Goal: Transaction & Acquisition: Purchase product/service

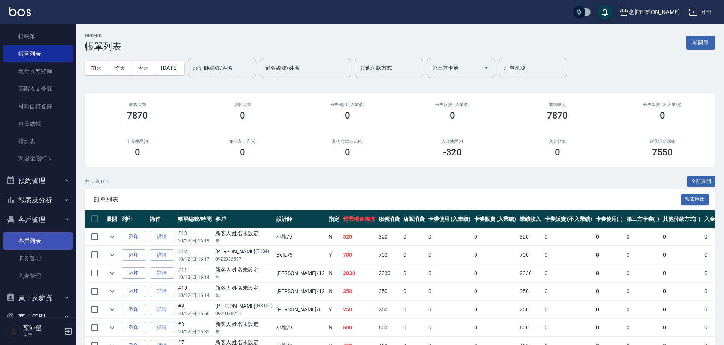
scroll to position [41, 0]
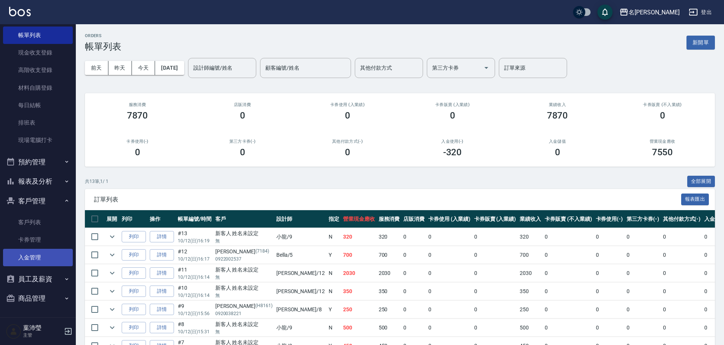
click at [43, 259] on link "入金管理" at bounding box center [38, 257] width 70 height 17
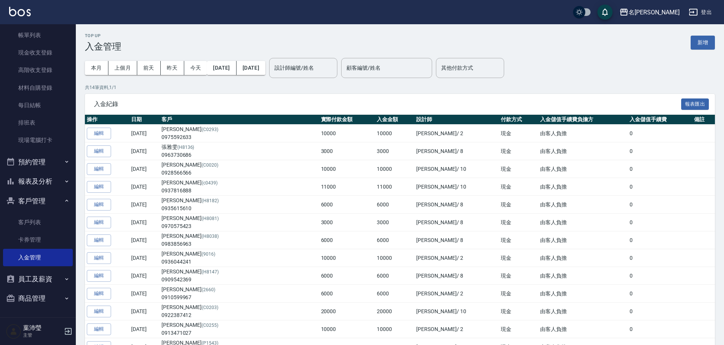
drag, startPoint x: 706, startPoint y: 42, endPoint x: 560, endPoint y: 90, distance: 154.3
click at [706, 42] on button "新增" at bounding box center [703, 43] width 24 height 14
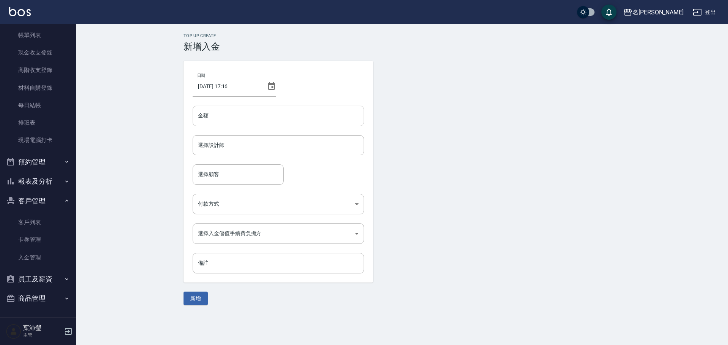
click at [232, 110] on input "金額" at bounding box center [278, 116] width 171 height 20
type input "6"
type input "10000"
click at [215, 144] on input "選擇設計師" at bounding box center [278, 145] width 165 height 13
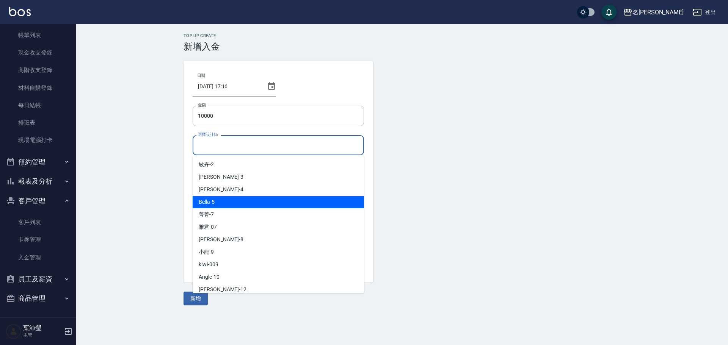
click at [229, 198] on div "Bella -5" at bounding box center [278, 202] width 171 height 13
type input "Bella-5"
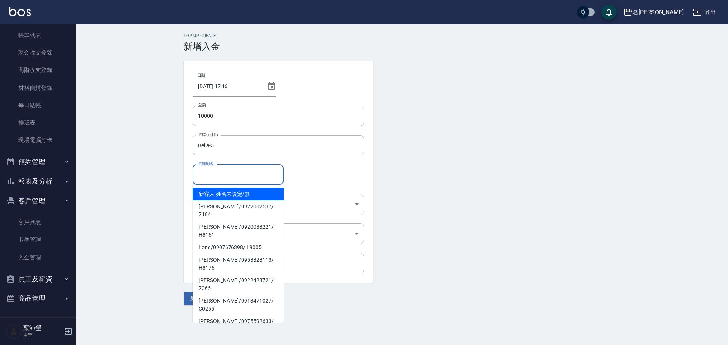
click at [216, 177] on input "選擇顧客" at bounding box center [238, 174] width 84 height 13
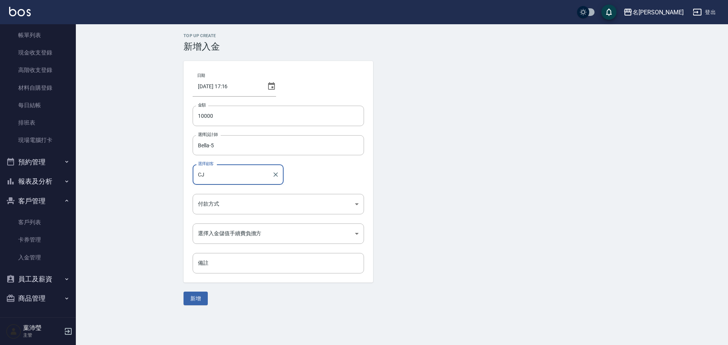
type input "C"
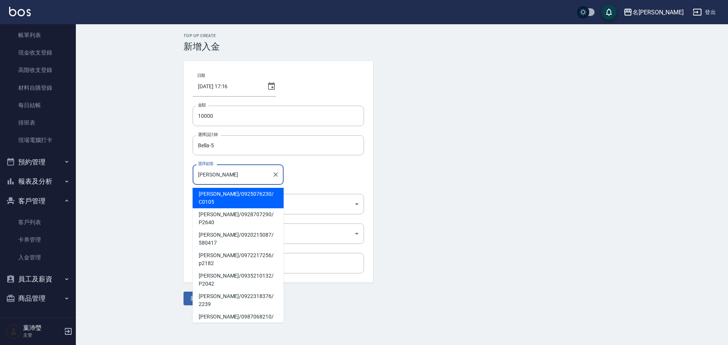
type input "[PERSON_NAME]"
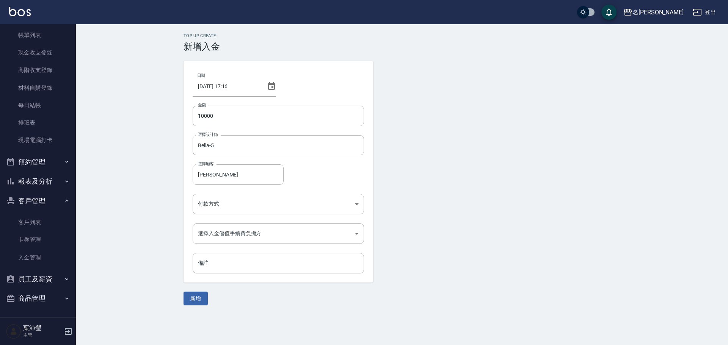
click at [215, 193] on div "日期 2025/10/12 17:16 金額 10000 金額 選擇設計師 Bella-5 選擇設計師 選擇顧客 黃怡怡 選擇顧客 付款方式 ​ 付款方式 選…" at bounding box center [278, 172] width 190 height 222
click at [202, 208] on body "名留龍江 登出 櫃檯作業 打帳單 帳單列表 現金收支登錄 高階收支登錄 材料自購登錄 每日結帳 排班表 現場電腦打卡 預約管理 預約管理 單日預約紀錄 單週預…" at bounding box center [364, 172] width 728 height 345
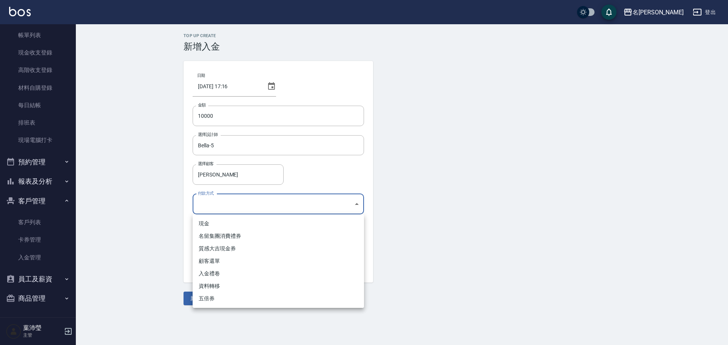
drag, startPoint x: 219, startPoint y: 223, endPoint x: 223, endPoint y: 224, distance: 3.9
click at [219, 223] on li "現金" at bounding box center [278, 224] width 171 height 13
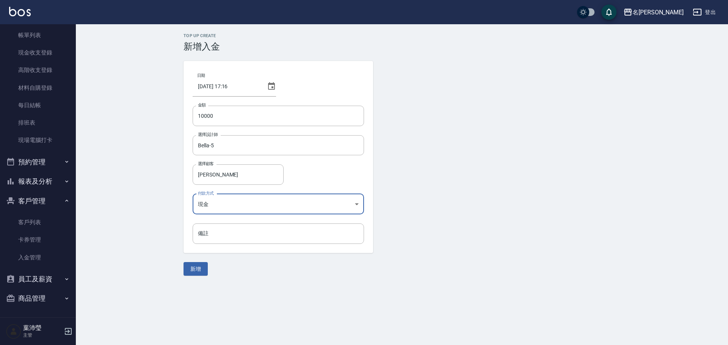
type input "現金"
click at [198, 273] on button "新增" at bounding box center [195, 269] width 24 height 14
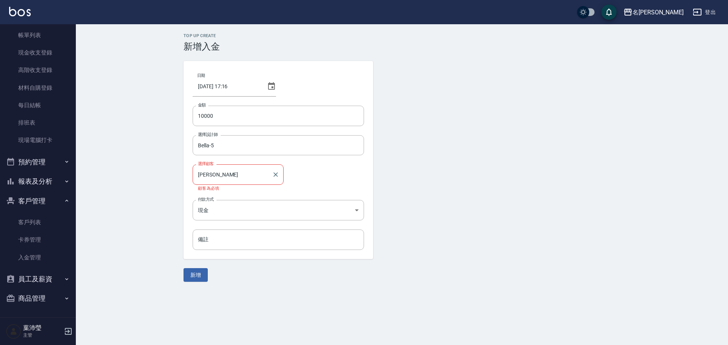
click at [227, 178] on input "[PERSON_NAME]" at bounding box center [232, 174] width 73 height 13
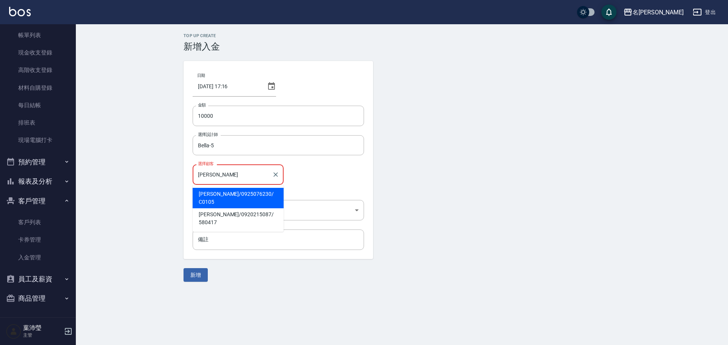
click at [221, 195] on span "黃怡怡 / 0925076230 / C0105" at bounding box center [238, 198] width 91 height 20
type input "黃怡怡/0925076230/C0105"
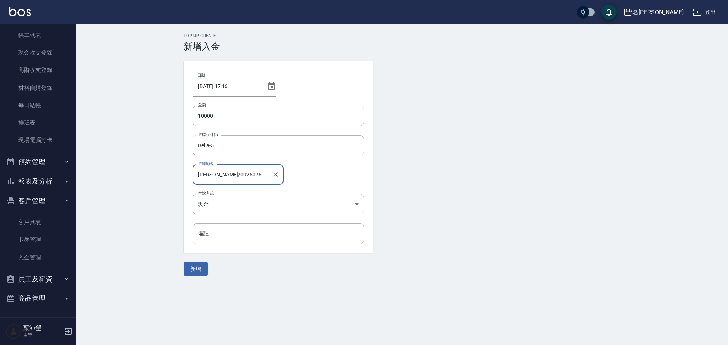
click at [200, 269] on button "新增" at bounding box center [195, 269] width 24 height 14
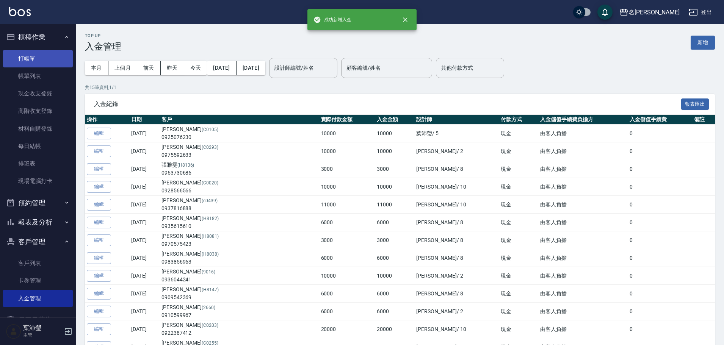
click at [41, 57] on link "打帳單" at bounding box center [38, 58] width 70 height 17
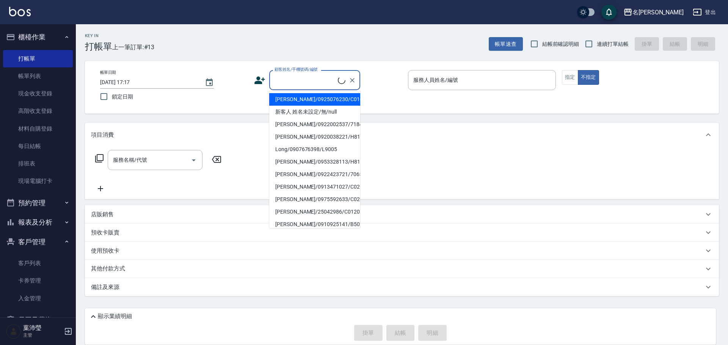
drag, startPoint x: 312, startPoint y: 80, endPoint x: 302, endPoint y: 91, distance: 15.0
click at [312, 80] on input "顧客姓名/手機號碼/編號" at bounding box center [305, 80] width 65 height 13
drag, startPoint x: 292, startPoint y: 102, endPoint x: 285, endPoint y: 103, distance: 6.6
click at [292, 102] on li "黃怡怡/0925076230/C0105" at bounding box center [314, 99] width 91 height 13
type input "黃怡怡/0925076230/C0105"
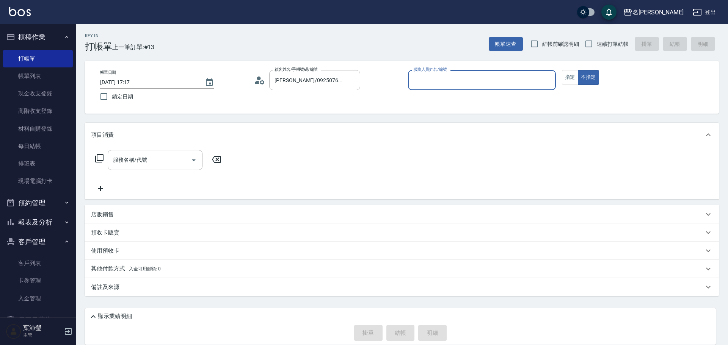
type input "Bella-5"
click at [153, 155] on input "服務名稱/代號" at bounding box center [149, 160] width 77 height 13
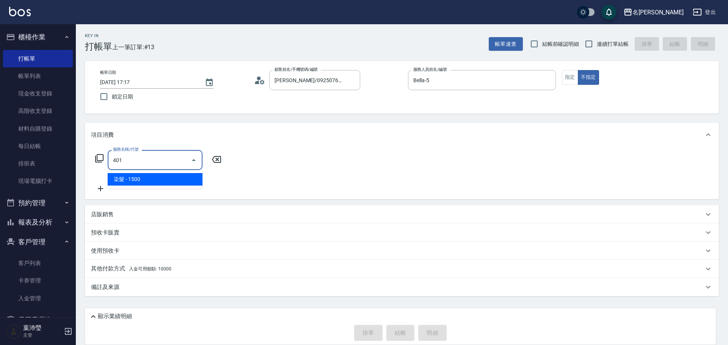
type input "染髮(401)"
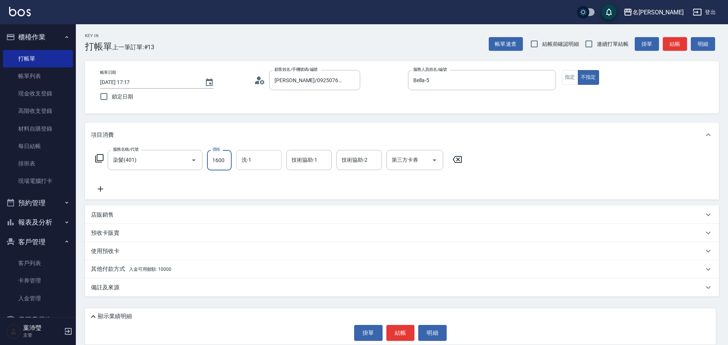
type input "1600"
click at [300, 164] on input "技術協助-1" at bounding box center [309, 160] width 39 height 13
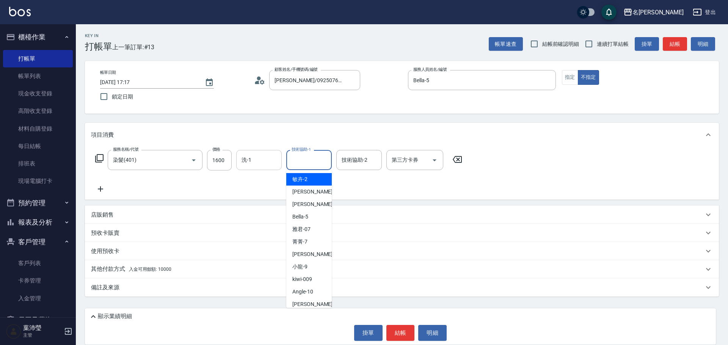
click at [273, 162] on input "洗-1" at bounding box center [259, 160] width 39 height 13
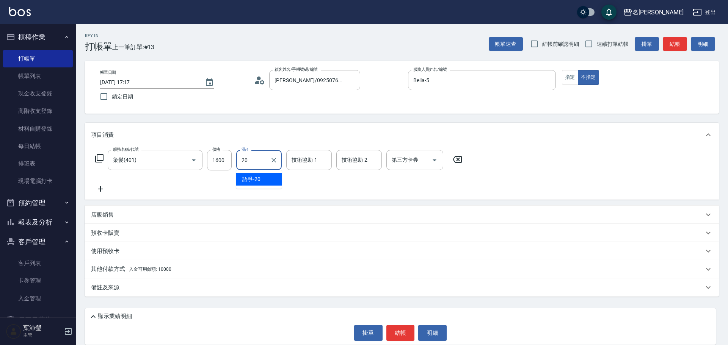
type input "語爭-20"
click at [101, 187] on icon at bounding box center [100, 189] width 19 height 9
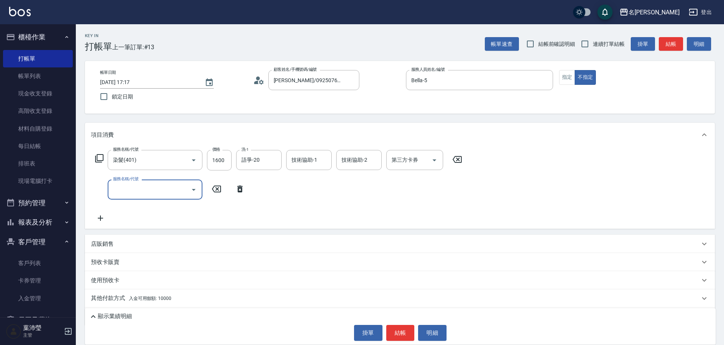
drag, startPoint x: 101, startPoint y: 187, endPoint x: 122, endPoint y: 187, distance: 21.2
click at [122, 187] on input "服務名稱/代號" at bounding box center [149, 189] width 77 height 13
click at [102, 158] on icon at bounding box center [99, 158] width 9 height 9
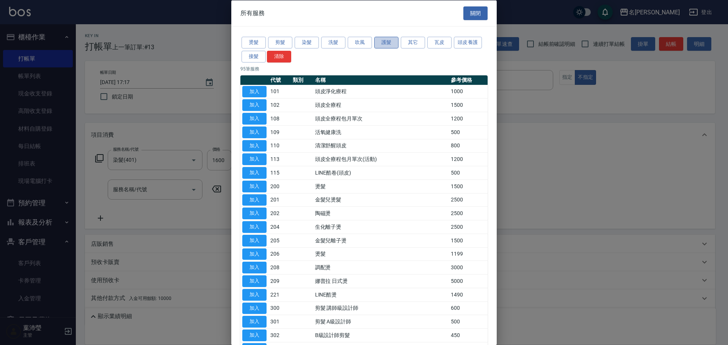
drag, startPoint x: 385, startPoint y: 39, endPoint x: 311, endPoint y: 75, distance: 82.4
click at [385, 40] on button "護髮" at bounding box center [386, 43] width 24 height 12
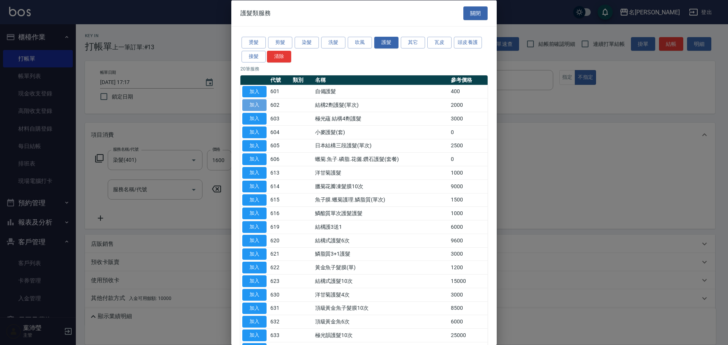
click at [265, 100] on button "加入" at bounding box center [254, 105] width 24 height 12
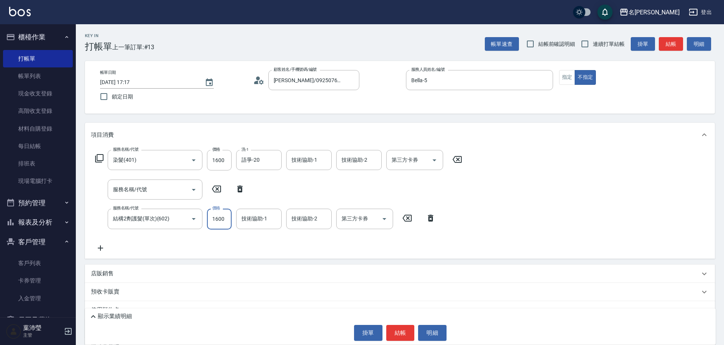
type input "1600"
type input "語爭-20"
click at [101, 249] on icon at bounding box center [100, 248] width 19 height 9
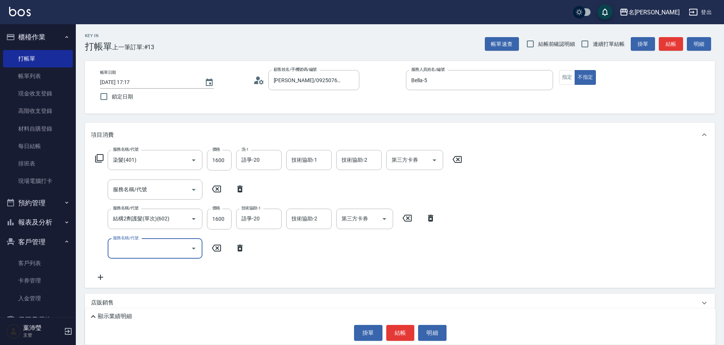
click at [129, 249] on input "服務名稱/代號" at bounding box center [149, 248] width 77 height 13
type input "高中學生(306)"
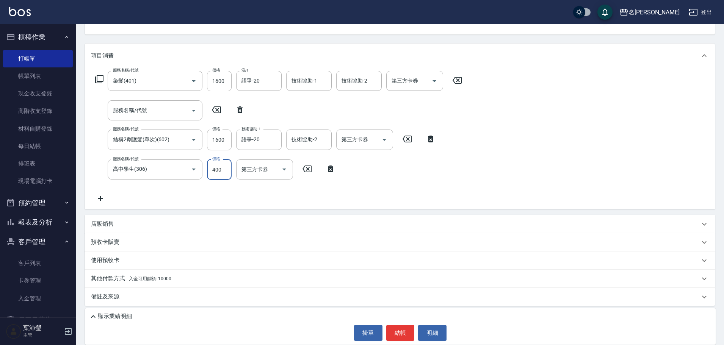
scroll to position [82, 0]
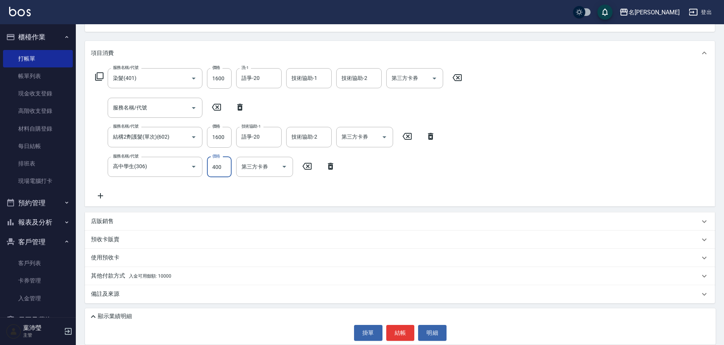
type input "400"
click at [128, 224] on div "店販銷售" at bounding box center [395, 222] width 609 height 8
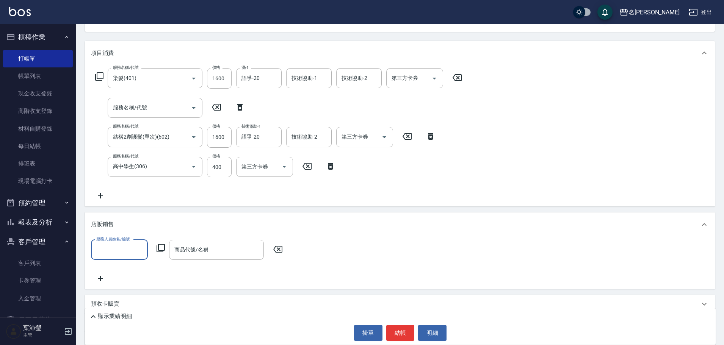
scroll to position [0, 0]
type input "Bella-5"
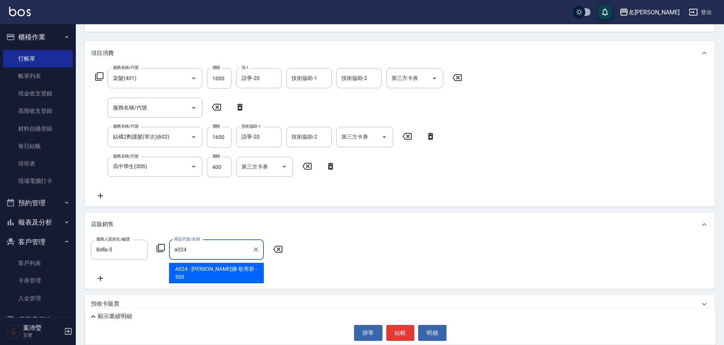
type input "威娜-歌蒂新"
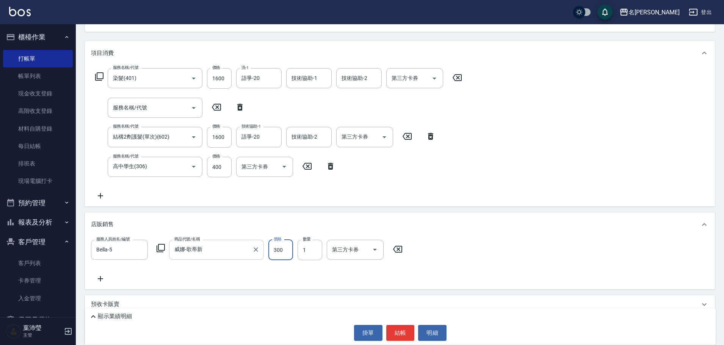
type input "300"
click at [104, 194] on icon at bounding box center [100, 195] width 19 height 9
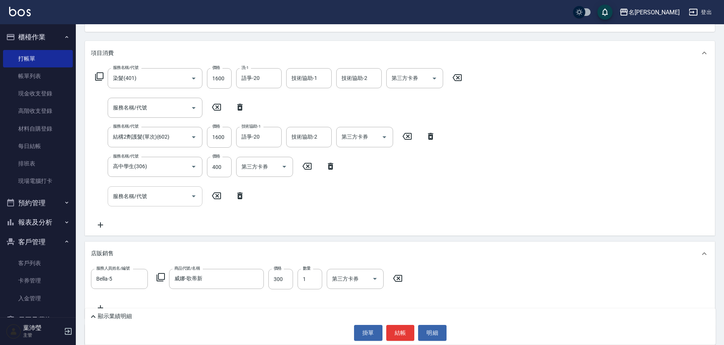
click at [124, 196] on input "服務名稱/代號" at bounding box center [149, 196] width 77 height 13
type input "修腳(902)"
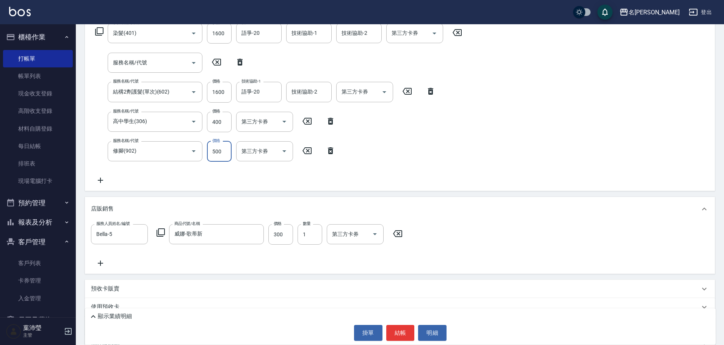
scroll to position [176, 0]
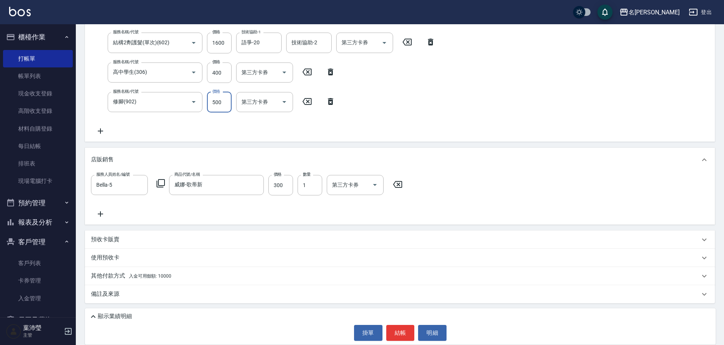
click at [134, 232] on div "預收卡販賣" at bounding box center [400, 240] width 630 height 18
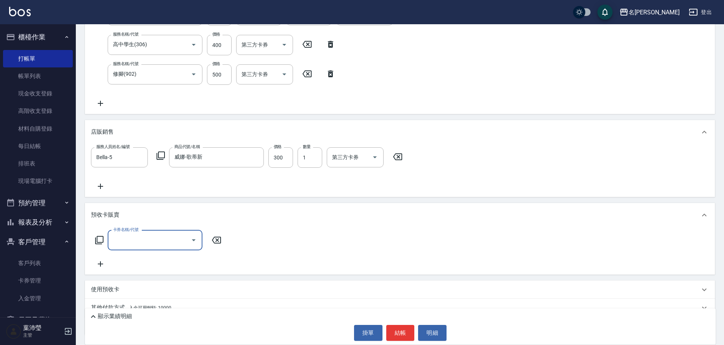
scroll to position [236, 0]
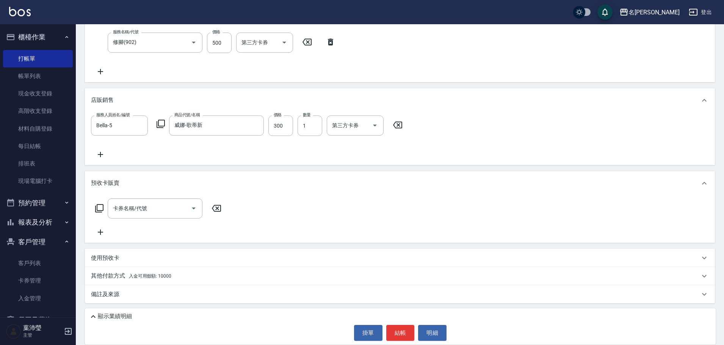
click at [144, 267] on div "其他付款方式 入金可用餘額: 10000" at bounding box center [400, 276] width 630 height 18
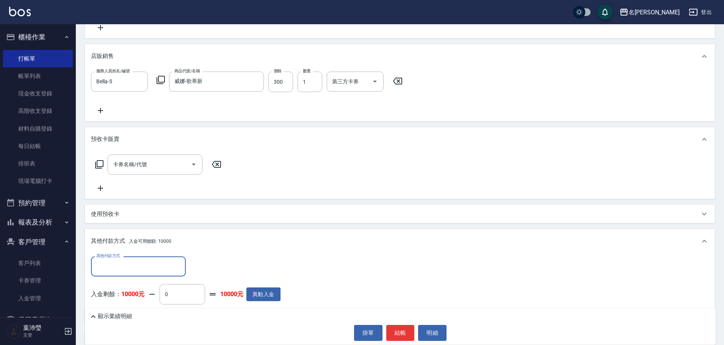
scroll to position [325, 0]
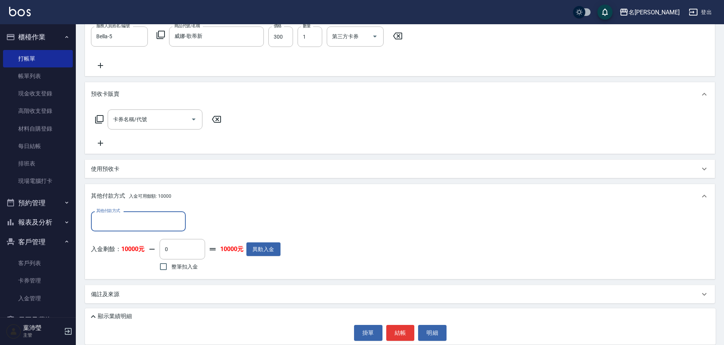
click at [116, 219] on input "其他付款方式" at bounding box center [138, 221] width 88 height 13
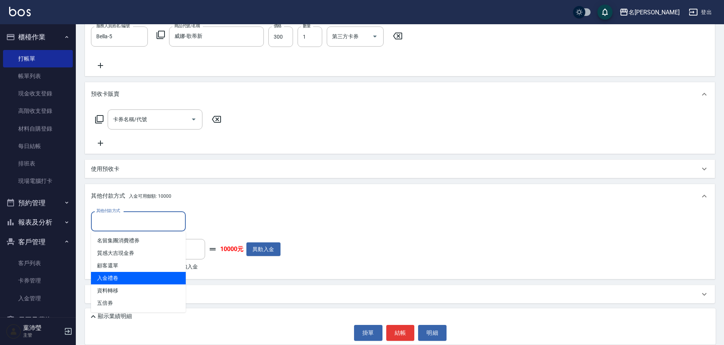
click at [142, 277] on span "入金禮卷" at bounding box center [138, 278] width 95 height 13
type input "入金禮卷"
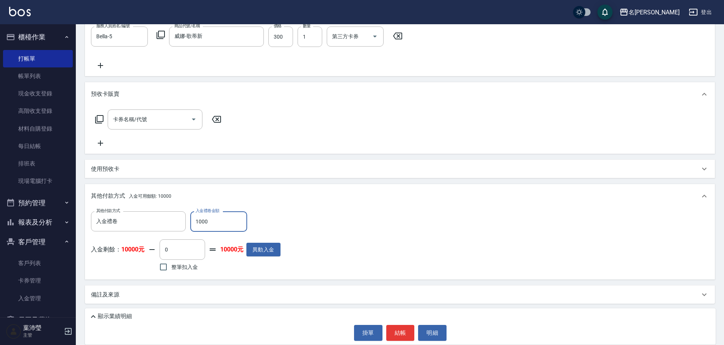
type input "1000"
click at [183, 266] on span "整筆扣入金" at bounding box center [184, 267] width 27 height 8
click at [171, 266] on input "整筆扣入金" at bounding box center [163, 267] width 16 height 16
checkbox input "true"
type input "3400"
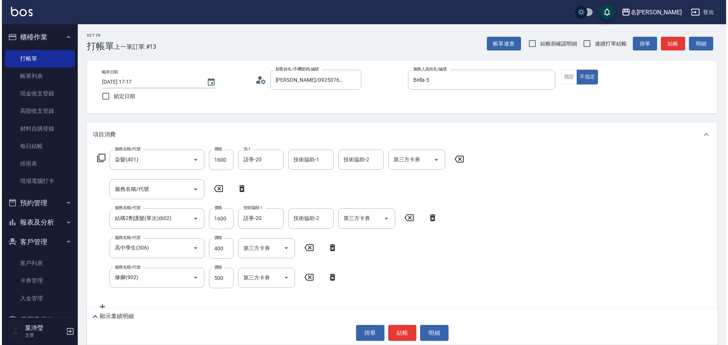
scroll to position [0, 0]
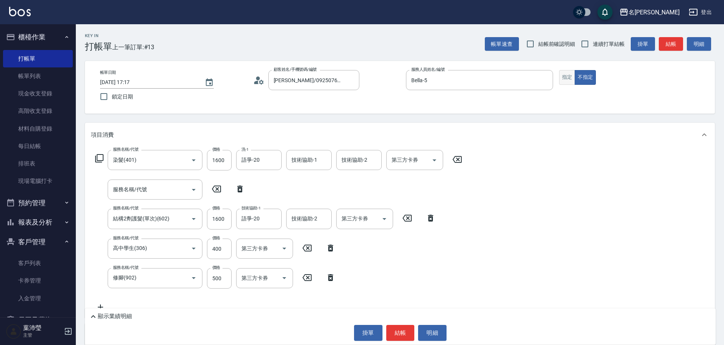
click at [567, 74] on button "指定" at bounding box center [567, 77] width 16 height 15
click at [699, 42] on button "明細" at bounding box center [699, 44] width 24 height 14
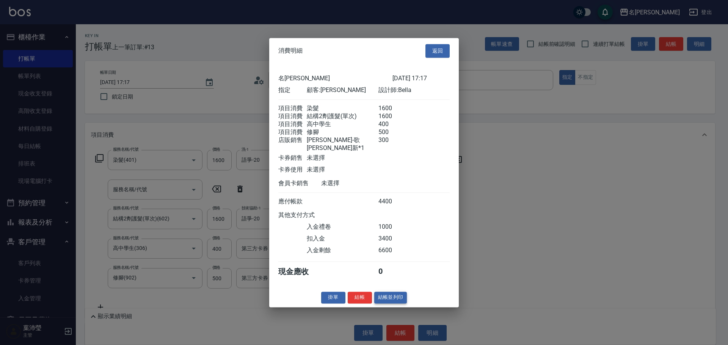
click at [393, 302] on button "結帳並列印" at bounding box center [390, 298] width 33 height 12
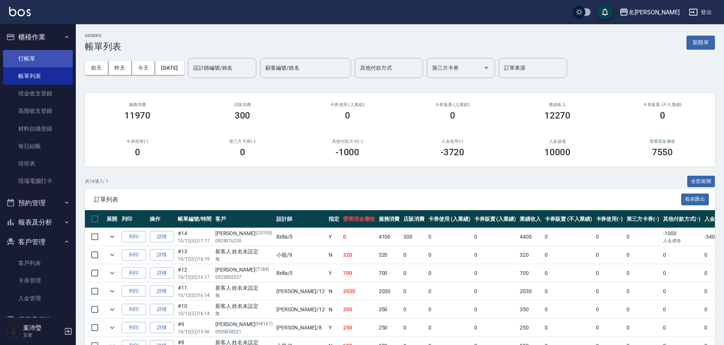
click at [39, 60] on link "打帳單" at bounding box center [38, 58] width 70 height 17
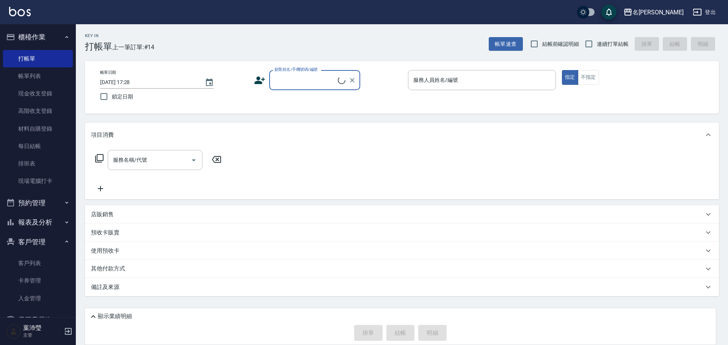
drag, startPoint x: 299, startPoint y: 77, endPoint x: 299, endPoint y: 87, distance: 10.2
click at [298, 77] on input "顧客姓名/手機號碼/編號" at bounding box center [305, 80] width 65 height 13
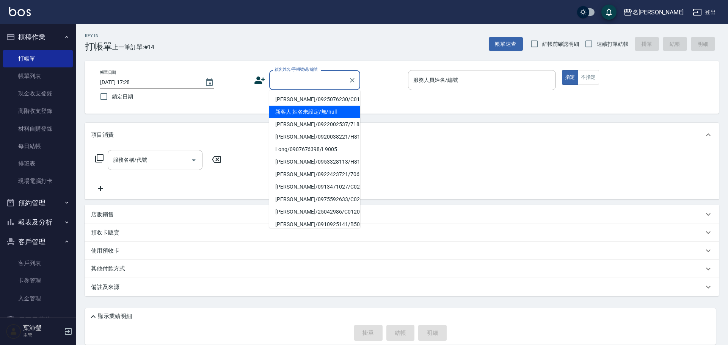
drag, startPoint x: 309, startPoint y: 113, endPoint x: 417, endPoint y: 95, distance: 108.8
click at [311, 114] on li "新客人 姓名未設定/無/null" at bounding box center [314, 112] width 91 height 13
type input "新客人 姓名未設定/無/null"
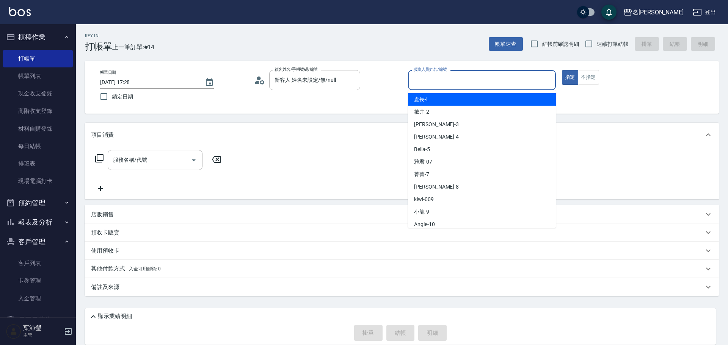
click at [442, 80] on input "服務人員姓名/編號" at bounding box center [481, 80] width 141 height 13
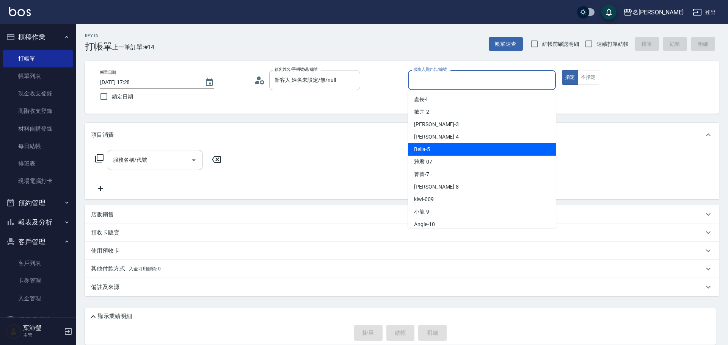
drag, startPoint x: 446, startPoint y: 149, endPoint x: 327, endPoint y: 153, distance: 119.1
click at [446, 150] on div "Bella -5" at bounding box center [482, 149] width 148 height 13
type input "Bella-5"
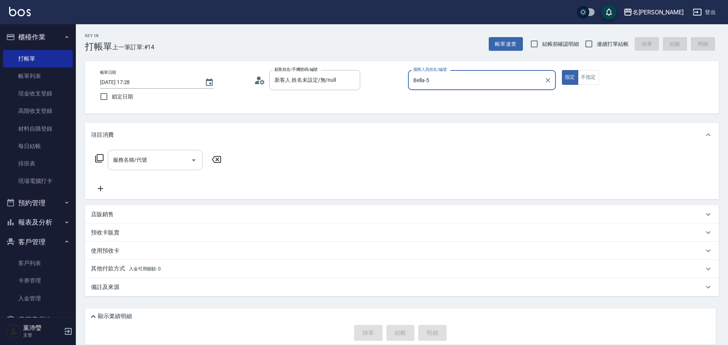
drag, startPoint x: 170, startPoint y: 161, endPoint x: 174, endPoint y: 165, distance: 5.1
click at [171, 164] on input "服務名稱/代號" at bounding box center [149, 160] width 77 height 13
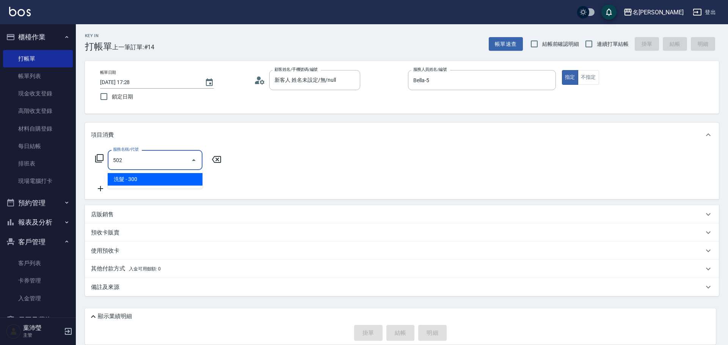
type input "洗髮(502)"
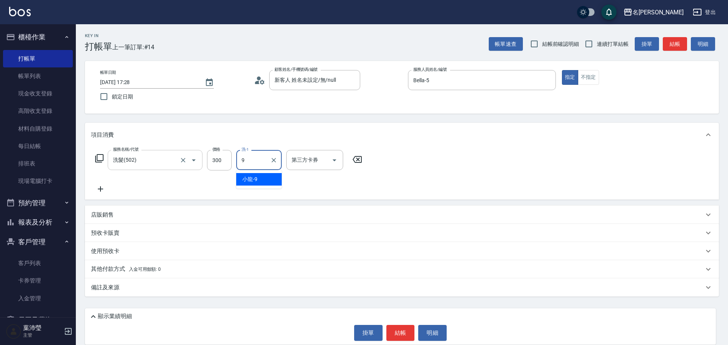
type input "小龍-9"
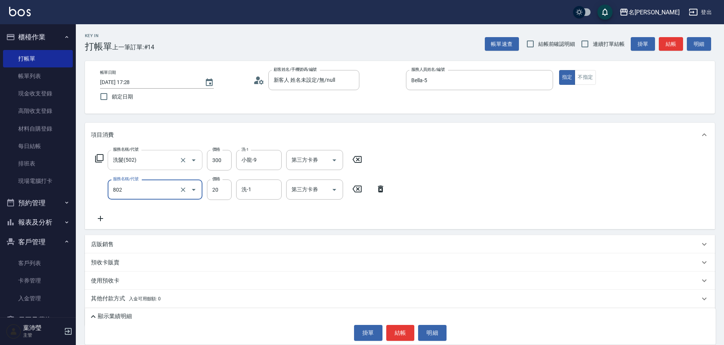
type input "潤絲(802)"
type input "小龍-9"
click at [587, 76] on button "不指定" at bounding box center [585, 77] width 21 height 15
click at [666, 47] on button "結帳" at bounding box center [671, 44] width 24 height 14
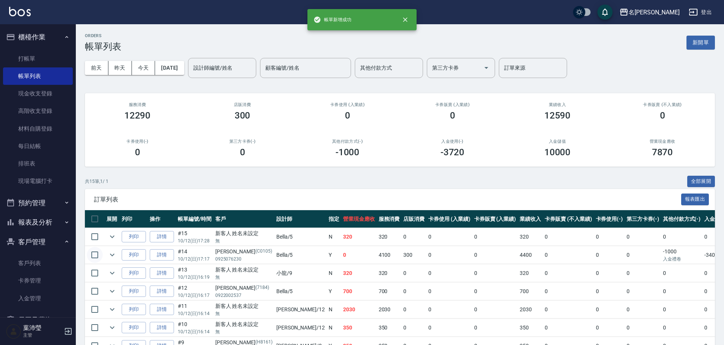
click at [96, 256] on input "checkbox" at bounding box center [95, 255] width 16 height 16
checkbox input "true"
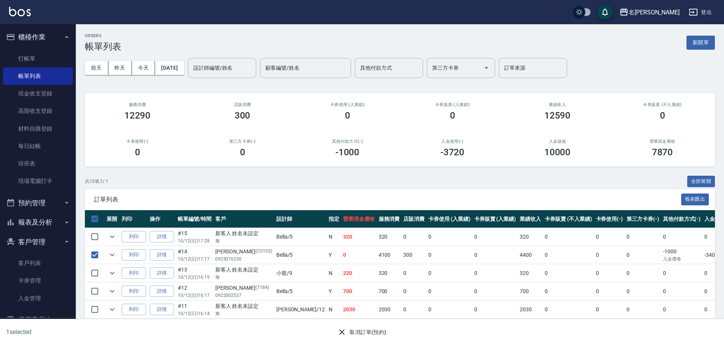
click at [386, 330] on button "取消訂單(預約)" at bounding box center [361, 333] width 55 height 14
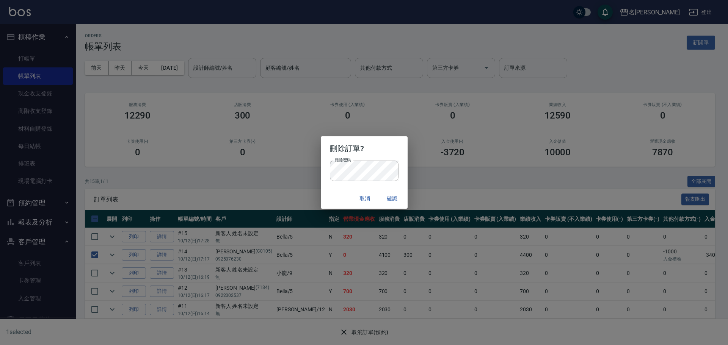
click at [397, 200] on button "確認" at bounding box center [392, 199] width 24 height 14
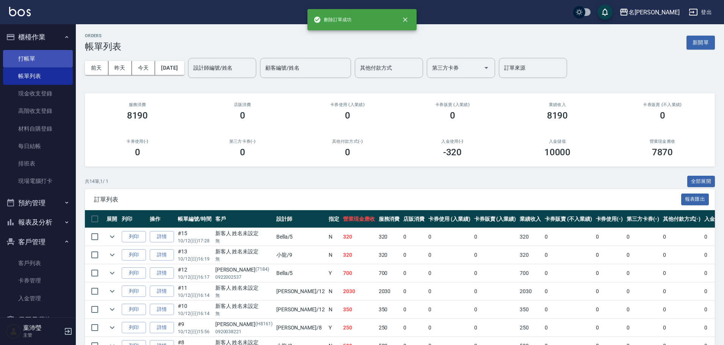
drag, startPoint x: 38, startPoint y: 55, endPoint x: 49, endPoint y: 57, distance: 11.2
click at [38, 55] on link "打帳單" at bounding box center [38, 58] width 70 height 17
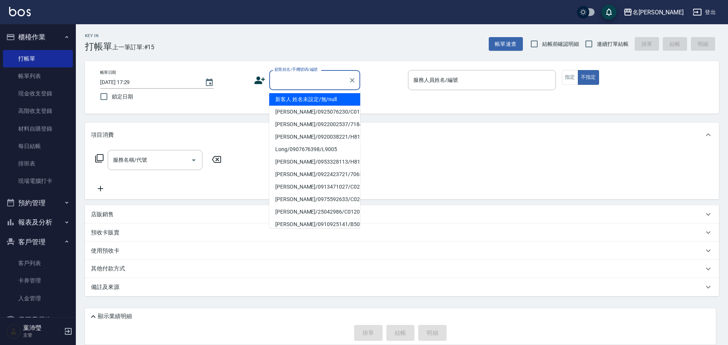
click at [308, 77] on input "顧客姓名/手機號碼/編號" at bounding box center [309, 80] width 73 height 13
click at [307, 114] on li "黃怡怡/0925076230/C0105" at bounding box center [314, 112] width 91 height 13
type input "黃怡怡/0925076230/C0105"
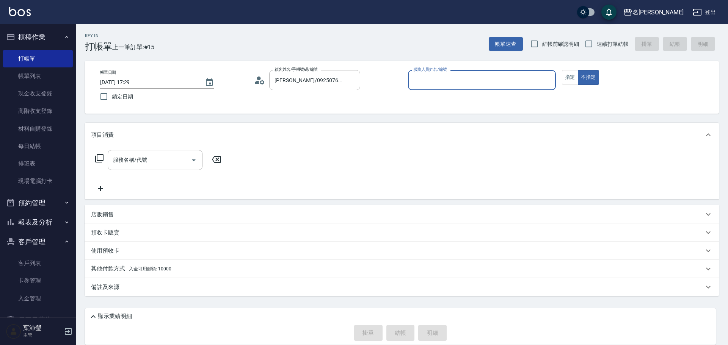
type input "Bella-5"
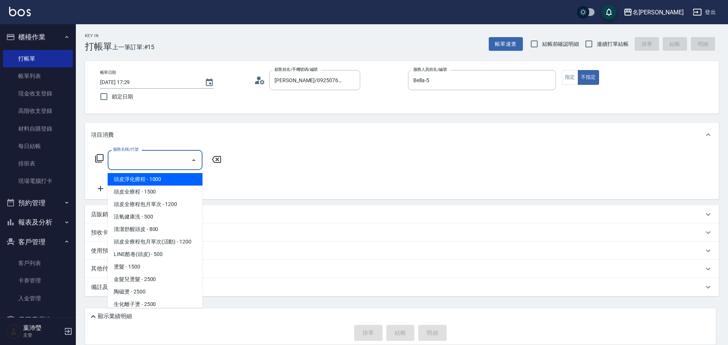
click at [168, 158] on input "服務名稱/代號" at bounding box center [149, 160] width 77 height 13
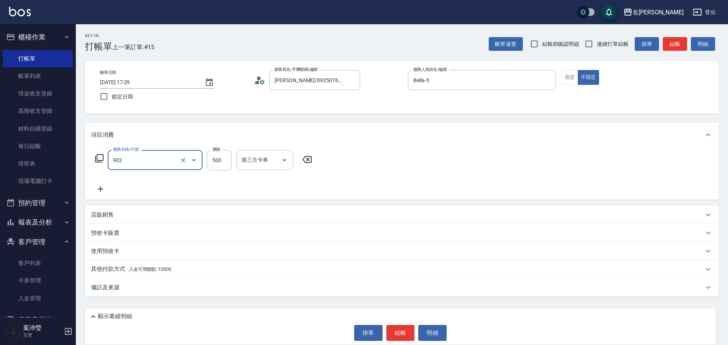
type input "修腳(902)"
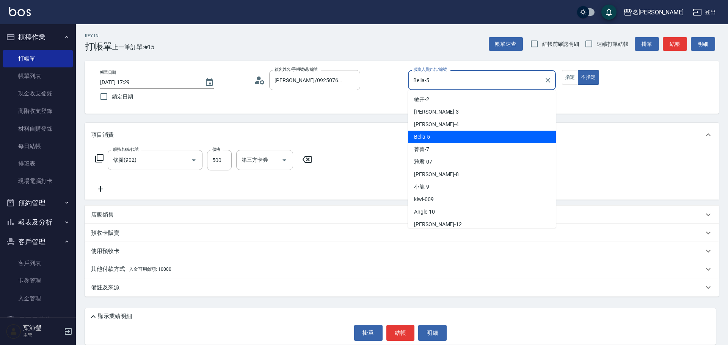
drag, startPoint x: 524, startPoint y: 80, endPoint x: 354, endPoint y: 95, distance: 170.9
click at [354, 95] on div "帳單日期 2025/10/12 17:29 鎖定日期 顧客姓名/手機號碼/編號 黃怡怡/0925076230/C0105 顧客姓名/手機號碼/編號 服務人員姓…" at bounding box center [402, 87] width 616 height 34
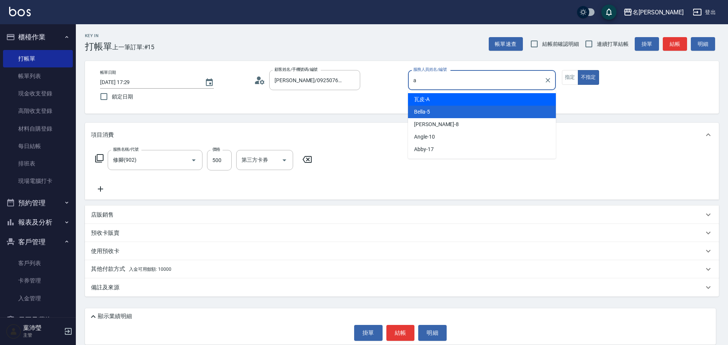
click at [461, 97] on div "瓦皮 -A" at bounding box center [482, 99] width 148 height 13
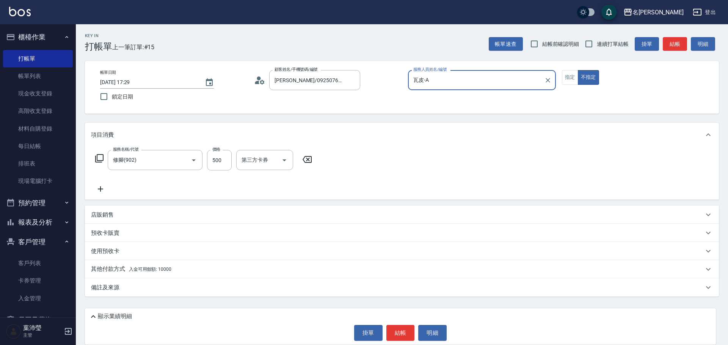
type input "瓦皮-A"
drag, startPoint x: 577, startPoint y: 69, endPoint x: 569, endPoint y: 77, distance: 11.8
click at [577, 69] on div "帳單日期 2025/10/12 17:29 鎖定日期 顧客姓名/手機號碼/編號 黃怡怡/0925076230/C0105 顧客姓名/手機號碼/編號 服務人員姓…" at bounding box center [402, 87] width 634 height 53
click at [567, 79] on button "指定" at bounding box center [570, 77] width 16 height 15
click at [171, 266] on div "其他付款方式 入金可用餘額: 10000" at bounding box center [397, 269] width 613 height 8
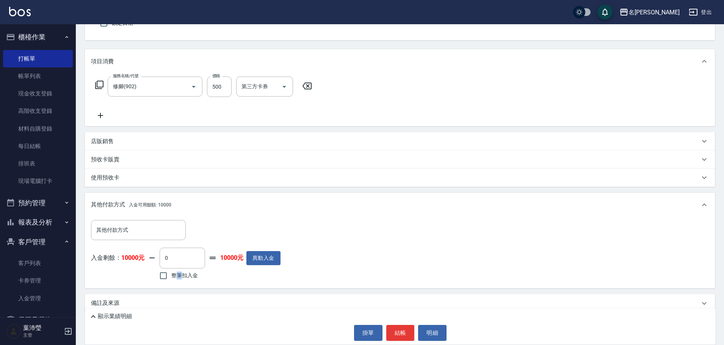
drag, startPoint x: 179, startPoint y: 275, endPoint x: 183, endPoint y: 275, distance: 4.5
click at [182, 276] on span "整筆扣入金" at bounding box center [184, 276] width 27 height 8
drag, startPoint x: 166, startPoint y: 276, endPoint x: 218, endPoint y: 288, distance: 52.8
click at [169, 276] on input "整筆扣入金" at bounding box center [163, 276] width 16 height 16
checkbox input "true"
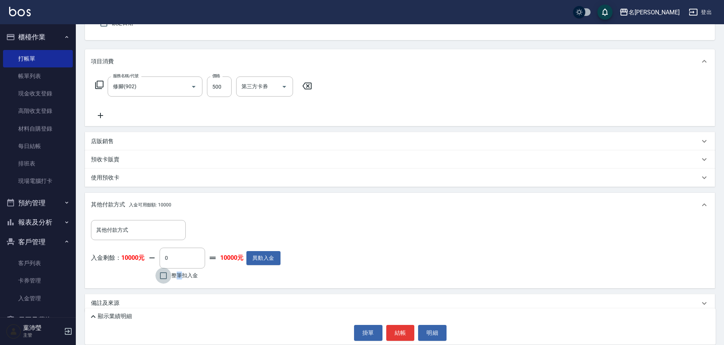
type input "500"
click at [397, 330] on button "結帳" at bounding box center [400, 333] width 28 height 16
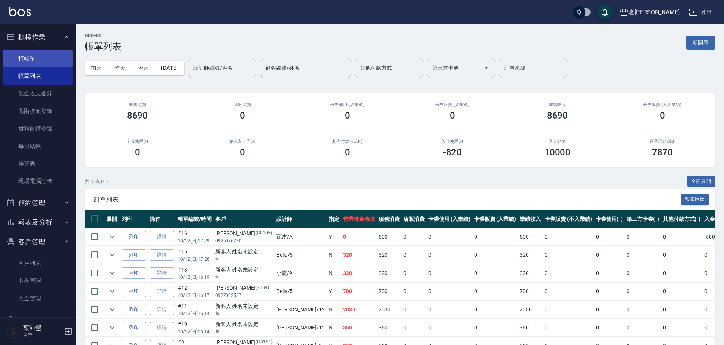
click at [50, 59] on link "打帳單" at bounding box center [38, 58] width 70 height 17
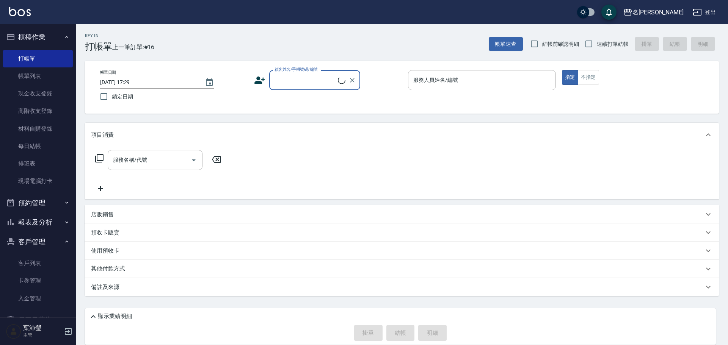
drag, startPoint x: 314, startPoint y: 77, endPoint x: 306, endPoint y: 73, distance: 9.2
click at [309, 78] on div "顧客姓名/手機號碼/編號 顧客姓名/手機號碼/編號" at bounding box center [314, 80] width 91 height 20
click at [308, 83] on input "顧客姓名/手機號碼/編號" at bounding box center [309, 80] width 73 height 13
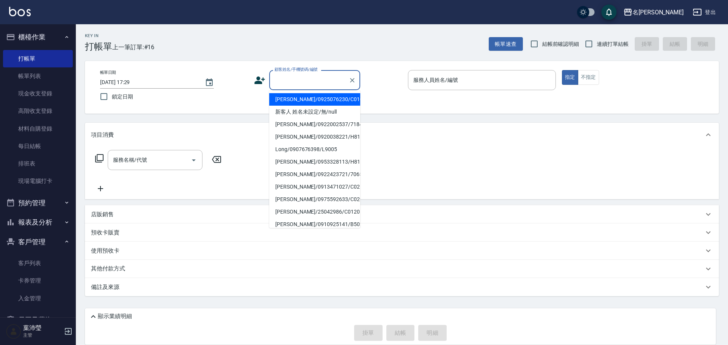
click at [303, 97] on li "黃怡怡/0925076230/C0105" at bounding box center [314, 99] width 91 height 13
type input "黃怡怡/0925076230/C0105"
type input "Bella-5"
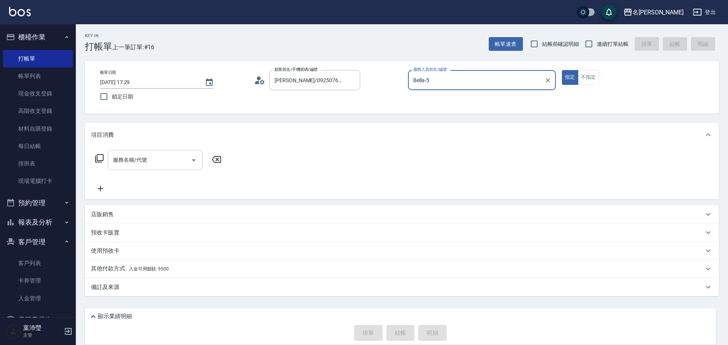
click at [170, 161] on input "服務名稱/代號" at bounding box center [149, 160] width 77 height 13
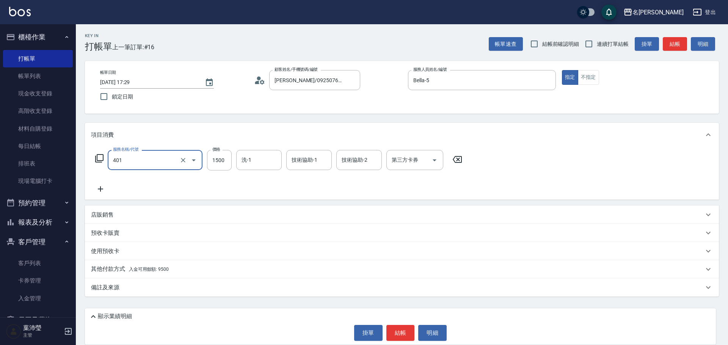
type input "染髮(401)"
type input "1600"
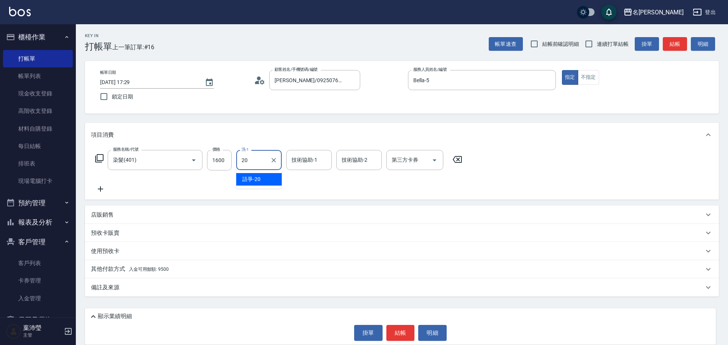
type input "語爭-20"
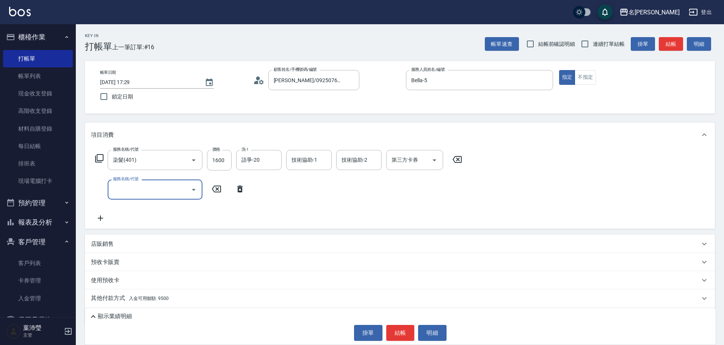
click at [102, 158] on icon at bounding box center [99, 158] width 9 height 9
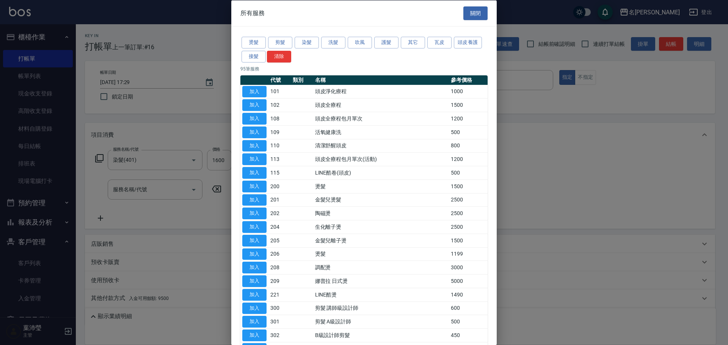
click at [373, 41] on div "燙髮 剪髮 染髮 洗髮 吹風 護髮 其它 瓦皮 頭皮養護 接髮 清除" at bounding box center [363, 50] width 247 height 28
click at [379, 44] on button "護髮" at bounding box center [386, 43] width 24 height 12
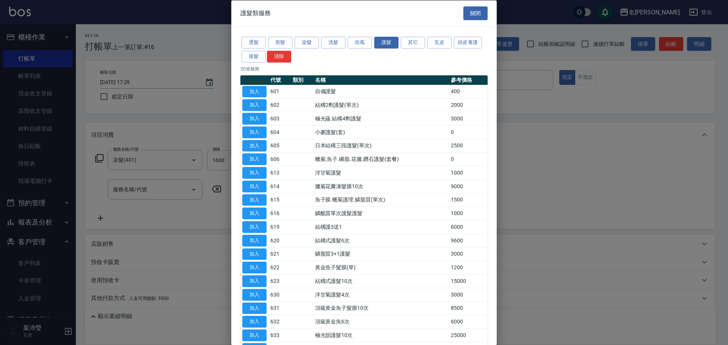
drag, startPoint x: 254, startPoint y: 102, endPoint x: 260, endPoint y: 106, distance: 7.2
click at [256, 102] on button "加入" at bounding box center [254, 105] width 24 height 12
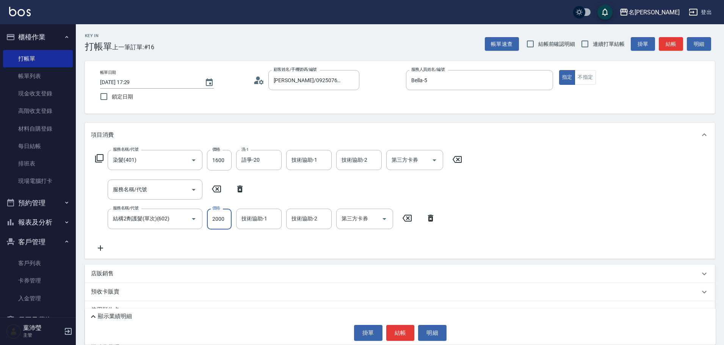
click at [225, 224] on input "2000" at bounding box center [219, 219] width 25 height 20
type input "1600"
type input "語爭-20"
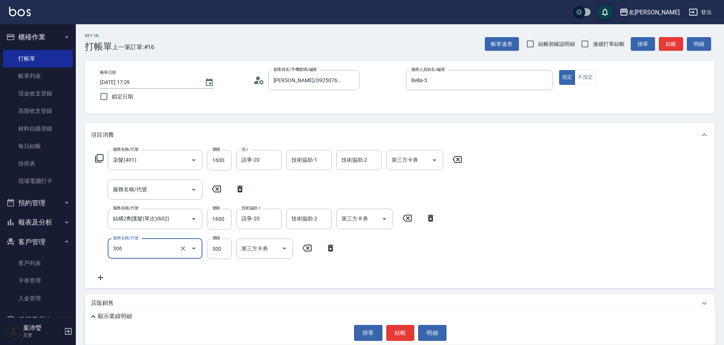
type input "高中學生(306)"
drag, startPoint x: 235, startPoint y: 241, endPoint x: 216, endPoint y: 244, distance: 18.4
click at [216, 244] on div "服務名稱/代號 高中學生(306) 服務名稱/代號 價格 4700 價格 第三方卡券 第三方卡券" at bounding box center [215, 249] width 249 height 20
type input "400"
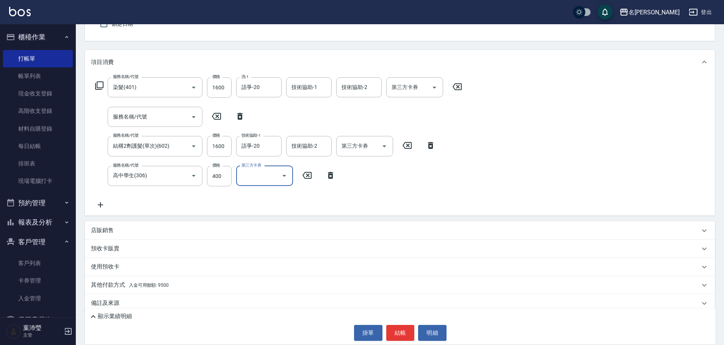
scroll to position [82, 0]
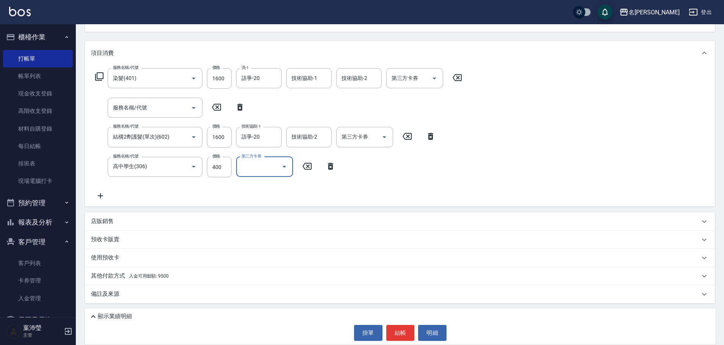
drag, startPoint x: 107, startPoint y: 225, endPoint x: 122, endPoint y: 224, distance: 15.2
click at [108, 225] on p "店販銷售" at bounding box center [102, 222] width 23 height 8
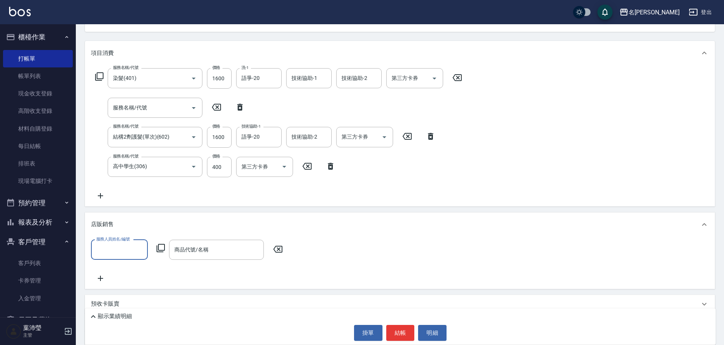
scroll to position [0, 0]
type input "Bella-5"
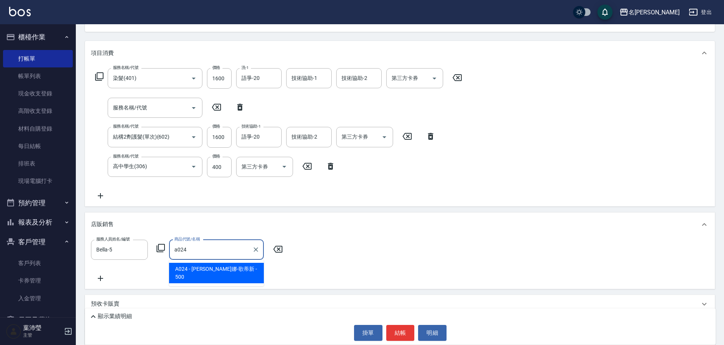
type input "威娜-歌蒂新"
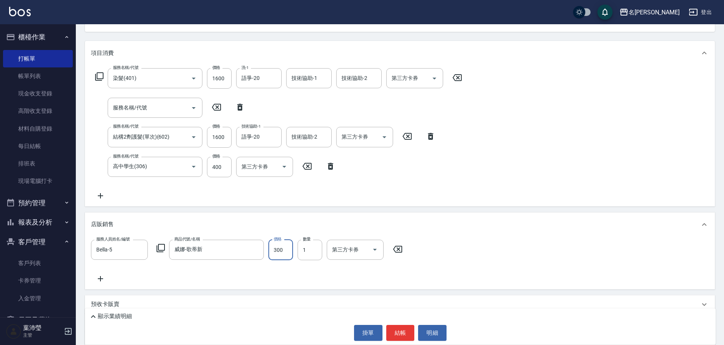
type input "300"
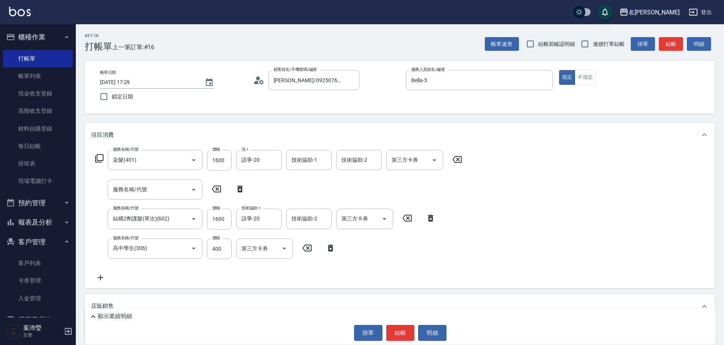
scroll to position [147, 0]
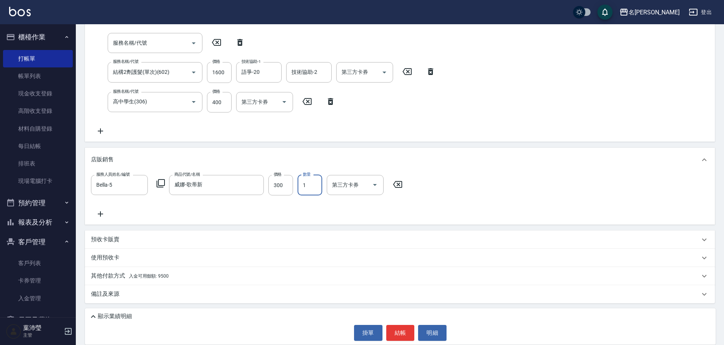
click at [171, 279] on div "其他付款方式 入金可用餘額: 9500" at bounding box center [395, 276] width 609 height 8
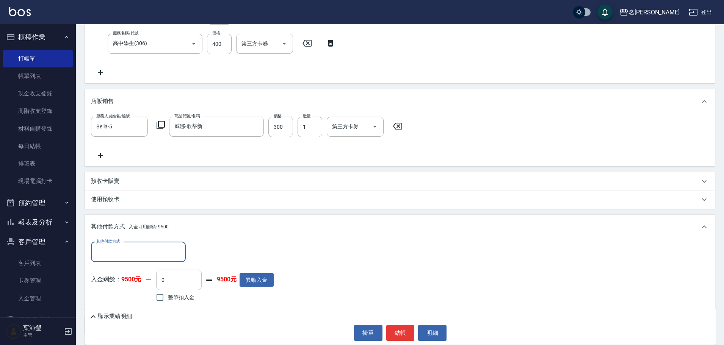
scroll to position [218, 0]
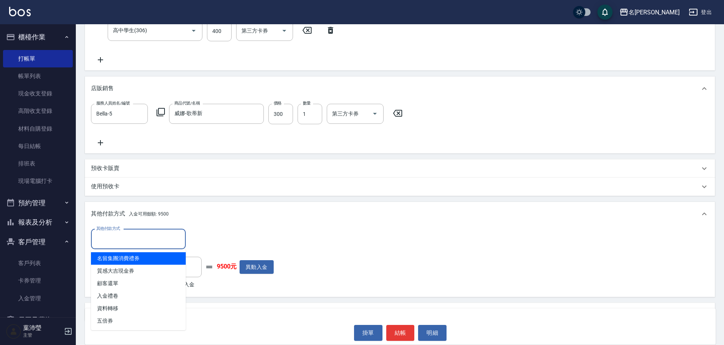
click at [147, 243] on input "其他付款方式" at bounding box center [138, 239] width 88 height 13
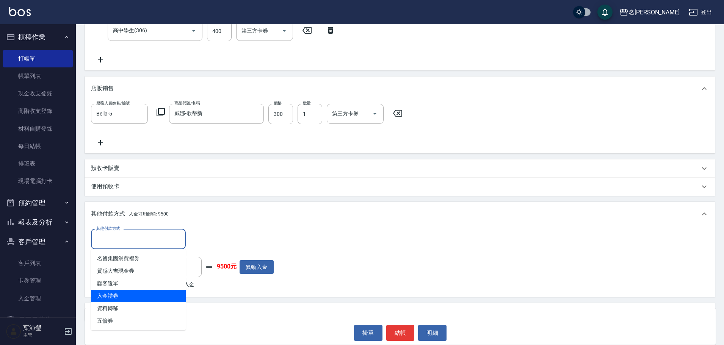
click at [124, 295] on span "入金禮卷" at bounding box center [138, 296] width 95 height 13
type input "入金禮卷"
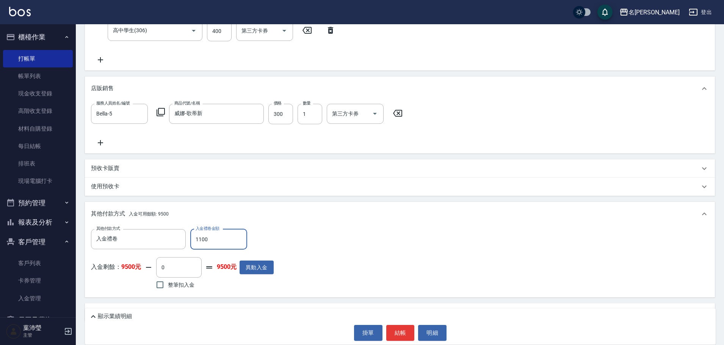
click at [200, 241] on input "1100" at bounding box center [218, 239] width 57 height 20
type input "1000"
click at [189, 263] on input "0" at bounding box center [178, 267] width 45 height 20
click at [182, 286] on span "整筆扣入金" at bounding box center [181, 285] width 27 height 8
click at [168, 286] on input "整筆扣入金" at bounding box center [160, 285] width 16 height 16
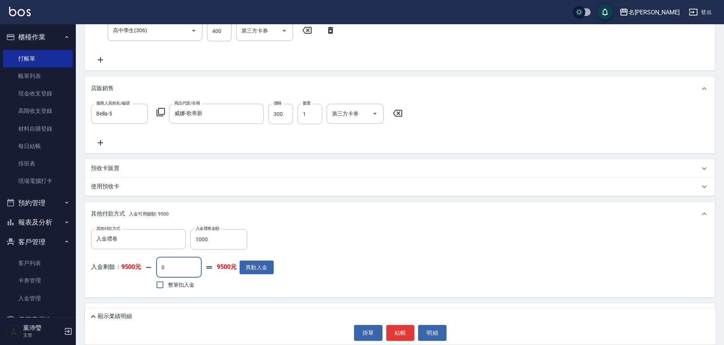
checkbox input "true"
type input "2900"
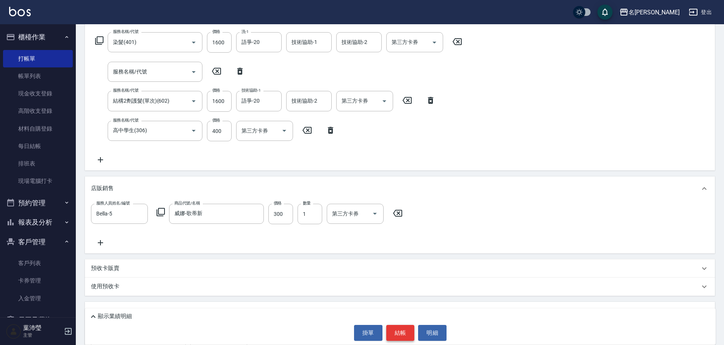
scroll to position [104, 0]
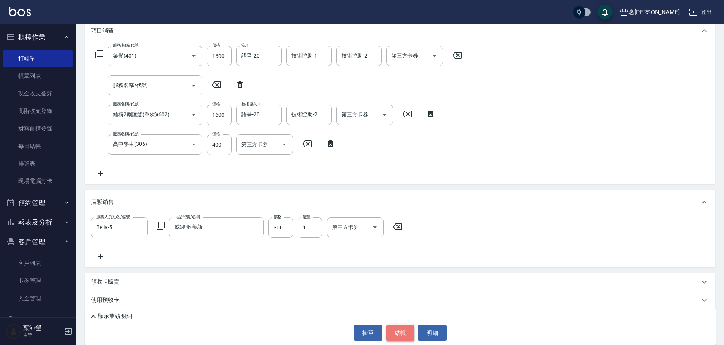
click at [397, 333] on button "結帳" at bounding box center [400, 333] width 28 height 16
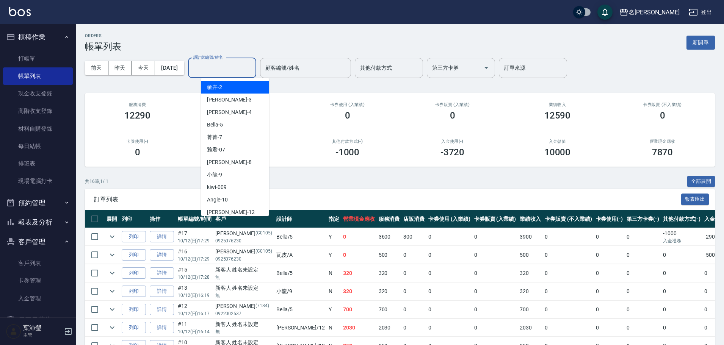
click at [244, 68] on input "設計師編號/姓名" at bounding box center [221, 67] width 61 height 13
click at [252, 125] on div "Bella -5" at bounding box center [235, 125] width 68 height 13
type input "Bella-5"
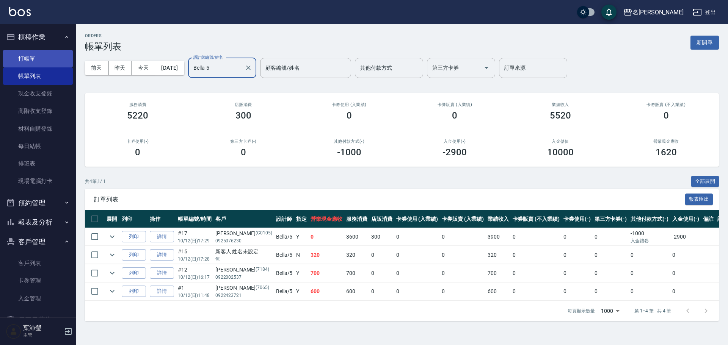
click at [51, 56] on link "打帳單" at bounding box center [38, 58] width 70 height 17
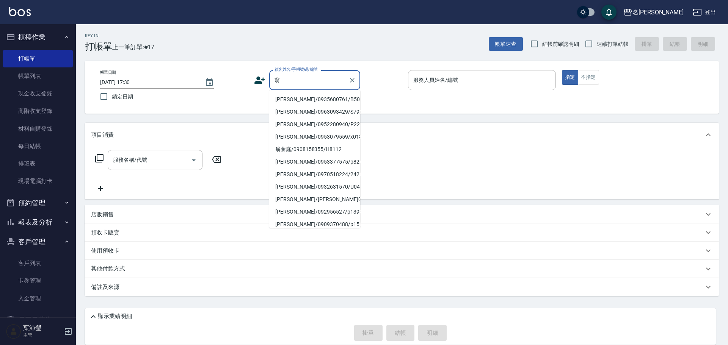
click at [294, 99] on li "翁萱權/0935680761/B5056" at bounding box center [314, 99] width 91 height 13
type input "翁萱權/0935680761/B5056"
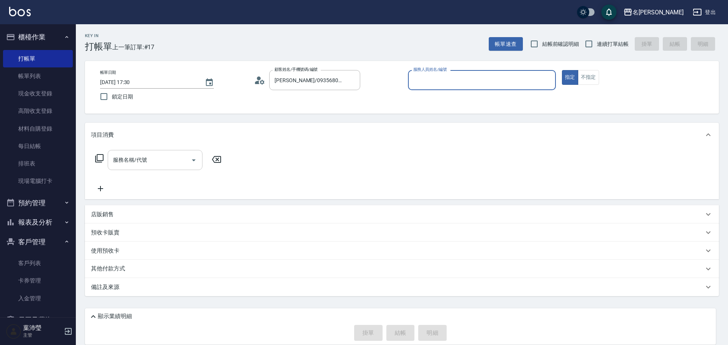
type input "Bella-5"
click at [156, 165] on input "服務名稱/代號" at bounding box center [149, 160] width 77 height 13
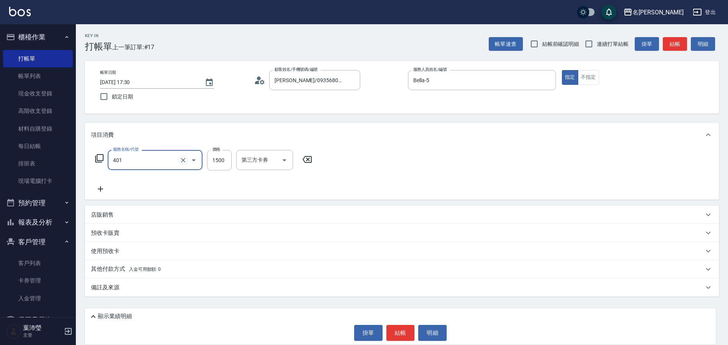
type input "染髮(401)"
type input "3500"
click at [101, 189] on icon at bounding box center [100, 189] width 19 height 9
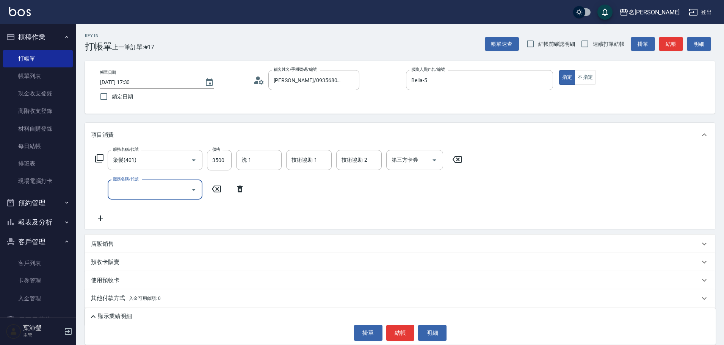
click at [98, 156] on icon at bounding box center [99, 158] width 9 height 9
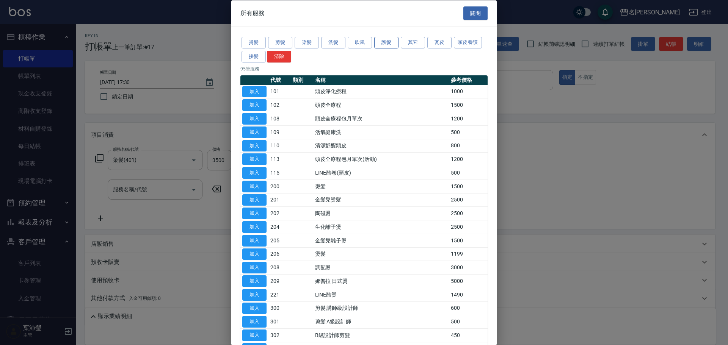
click at [387, 41] on button "護髮" at bounding box center [386, 43] width 24 height 12
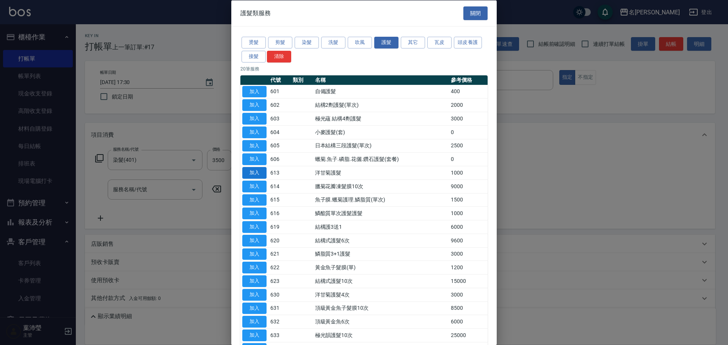
click at [255, 171] on button "加入" at bounding box center [254, 173] width 24 height 12
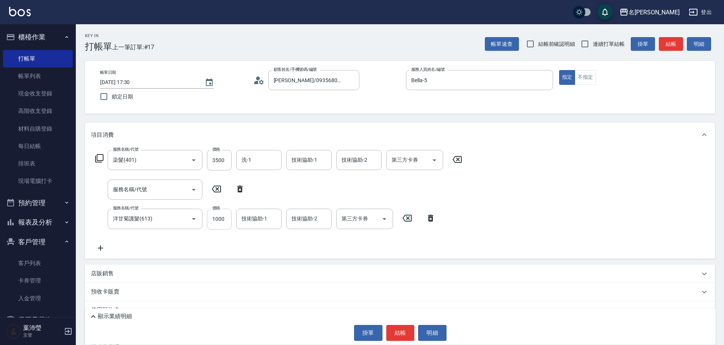
click at [224, 218] on input "1000" at bounding box center [219, 219] width 25 height 20
type input "800"
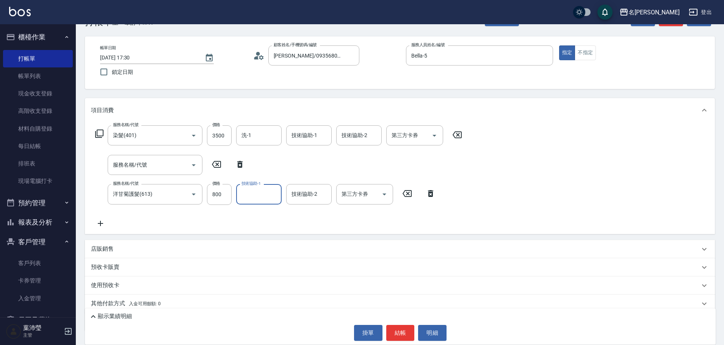
scroll to position [52, 0]
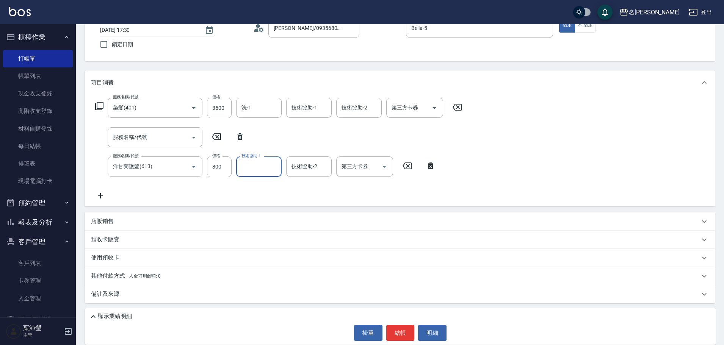
click at [126, 313] on div "顯示業績明細" at bounding box center [400, 315] width 631 height 13
click at [127, 315] on p "顯示業績明細" at bounding box center [115, 317] width 34 height 8
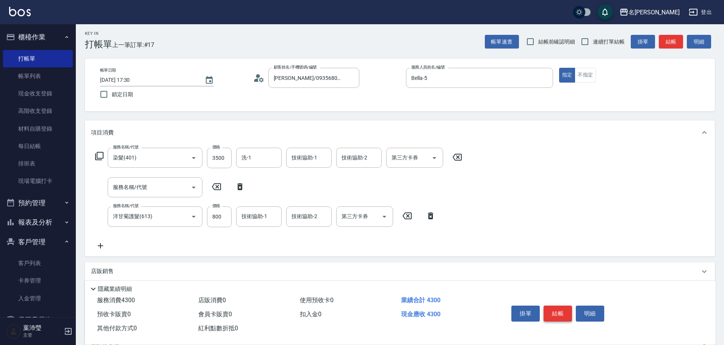
scroll to position [0, 0]
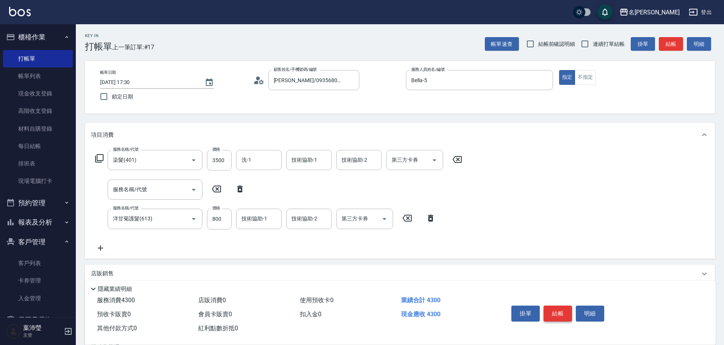
click at [556, 313] on button "結帳" at bounding box center [558, 314] width 28 height 16
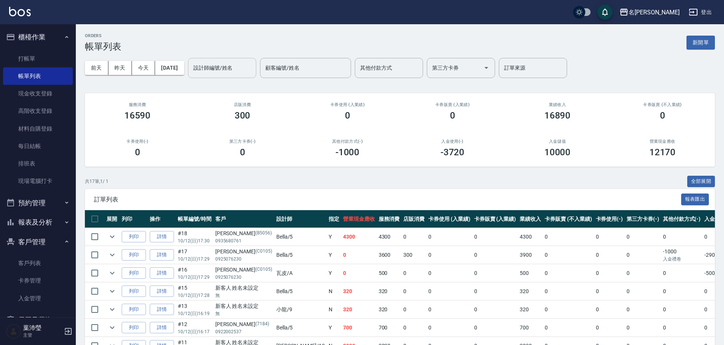
click at [237, 69] on div "設計師編號/姓名 設計師編號/姓名" at bounding box center [222, 68] width 68 height 20
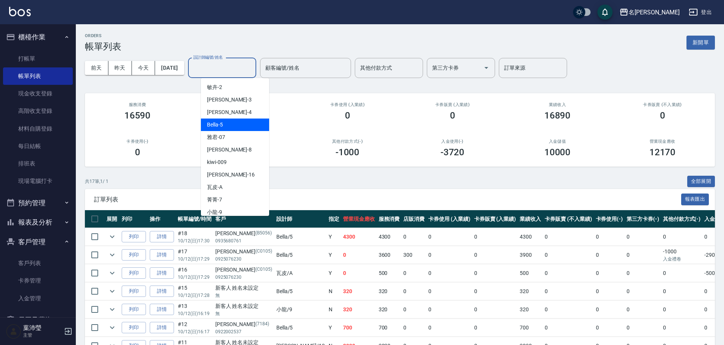
drag, startPoint x: 249, startPoint y: 123, endPoint x: 176, endPoint y: 120, distance: 72.9
click at [247, 123] on div "Bella -5" at bounding box center [235, 125] width 68 height 13
type input "Bella-5"
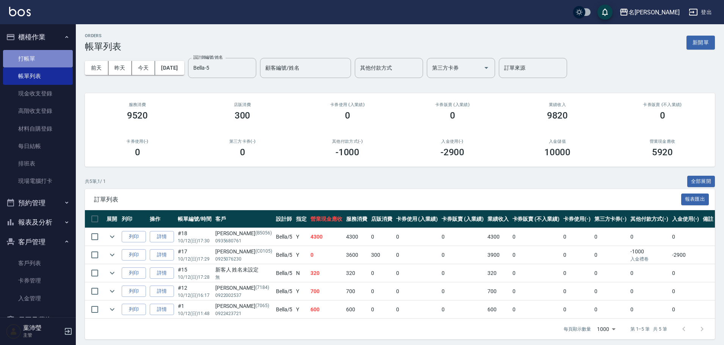
click at [46, 66] on link "打帳單" at bounding box center [38, 58] width 70 height 17
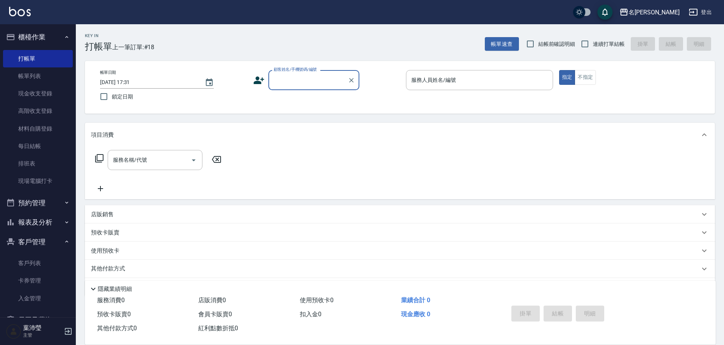
click at [255, 82] on icon at bounding box center [259, 81] width 11 height 8
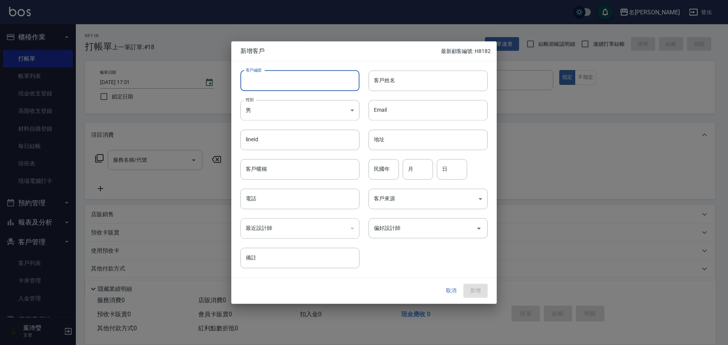
click at [300, 86] on input "客戶編號" at bounding box center [299, 81] width 119 height 20
type input "P2784"
click at [315, 110] on body "名留龍江 登出 櫃檯作業 打帳單 帳單列表 現金收支登錄 高階收支登錄 材料自購登錄 每日結帳 排班表 現場電腦打卡 預約管理 預約管理 單日預約紀錄 單週預…" at bounding box center [364, 184] width 728 height 369
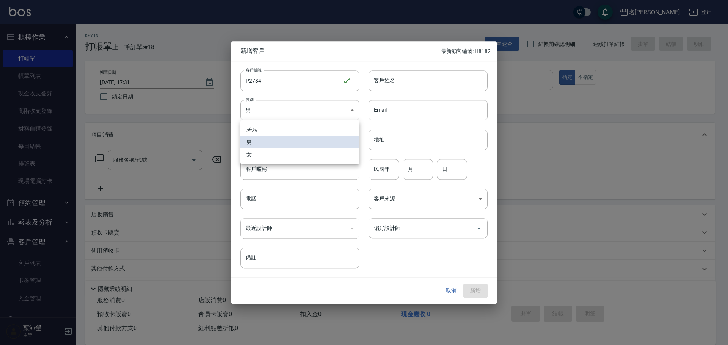
click at [258, 151] on li "女" at bounding box center [299, 155] width 119 height 13
type input "FEMALE"
click at [387, 88] on input "客戶姓名" at bounding box center [427, 81] width 119 height 20
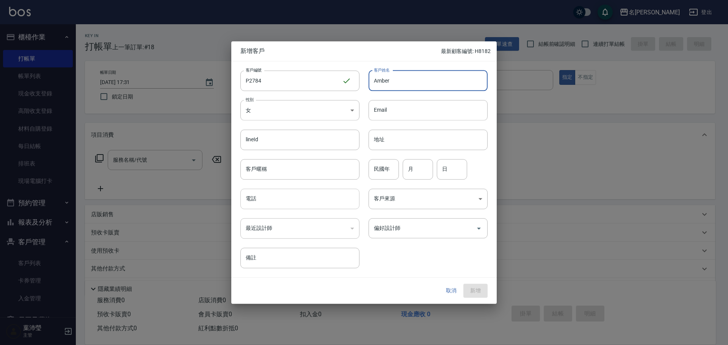
type input "Amber"
click at [266, 202] on input "電話" at bounding box center [299, 199] width 119 height 20
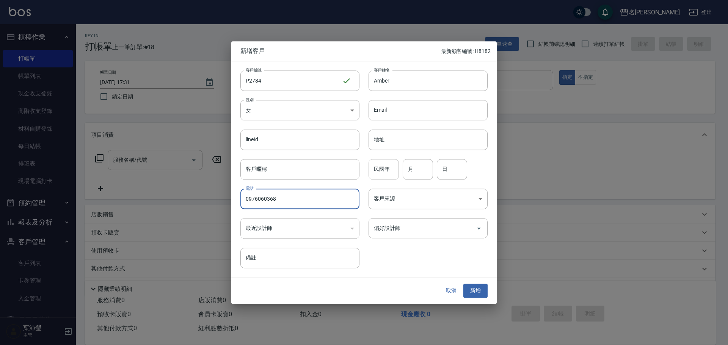
type input "0976060368"
click at [388, 175] on input "民國年" at bounding box center [383, 169] width 30 height 20
click at [425, 169] on input "月" at bounding box center [418, 169] width 30 height 20
type input "3"
click at [451, 167] on input "日" at bounding box center [452, 169] width 30 height 20
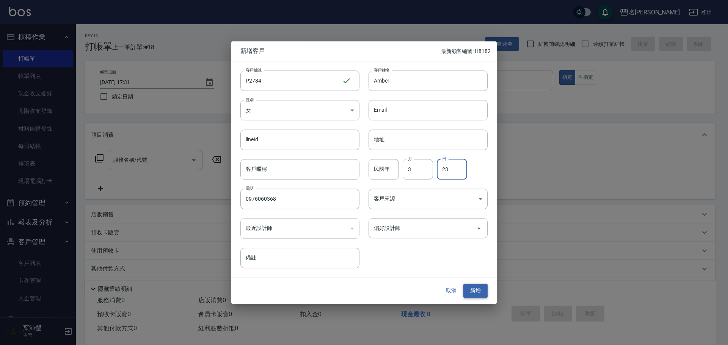
type input "23"
drag, startPoint x: 476, startPoint y: 290, endPoint x: 476, endPoint y: 285, distance: 4.2
click at [476, 290] on button "新增" at bounding box center [475, 291] width 24 height 14
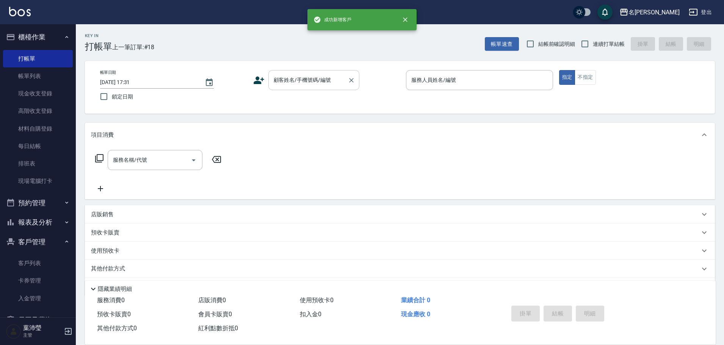
click at [325, 80] on input "顧客姓名/手機號碼/編號" at bounding box center [308, 80] width 73 height 13
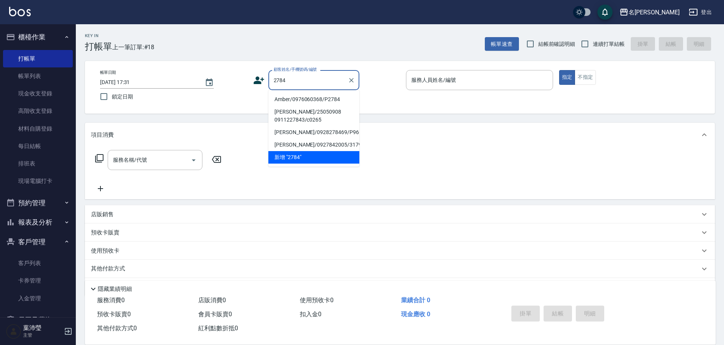
click at [310, 98] on li "Amber/0976060368/P2784" at bounding box center [313, 99] width 91 height 13
type input "Amber/0976060368/P2784"
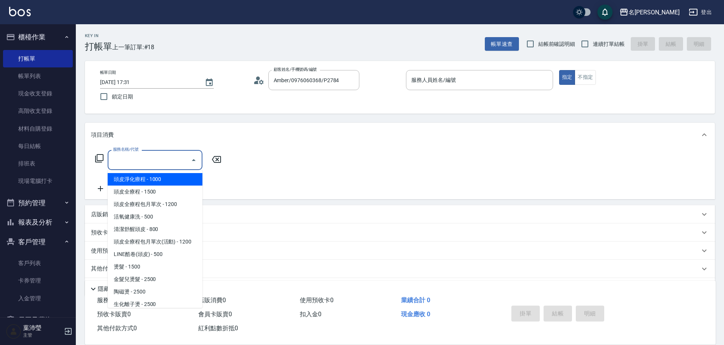
click at [132, 165] on input "服務名稱/代號" at bounding box center [149, 160] width 77 height 13
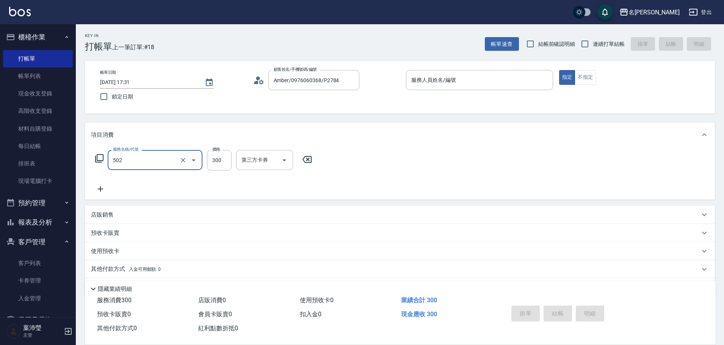
type input "洗髮(502)"
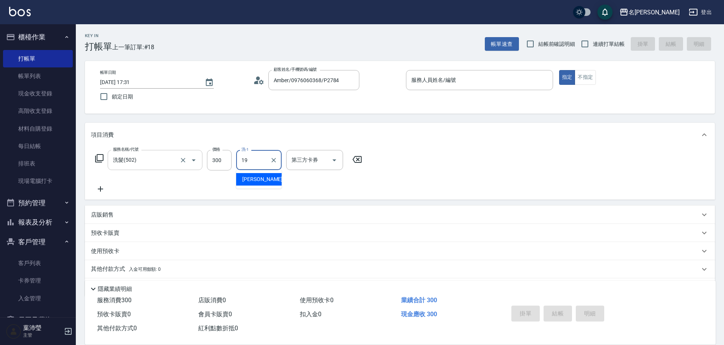
type input "宥蓁-19"
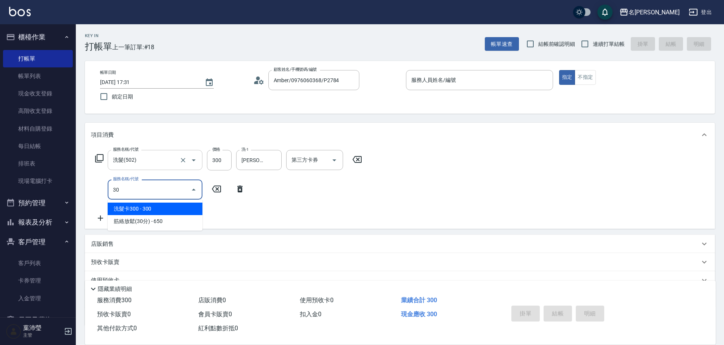
type input "307"
drag, startPoint x: 140, startPoint y: 191, endPoint x: 104, endPoint y: 188, distance: 36.6
click at [104, 188] on div "服務名稱/代號 307 服務名稱/代號" at bounding box center [170, 190] width 158 height 20
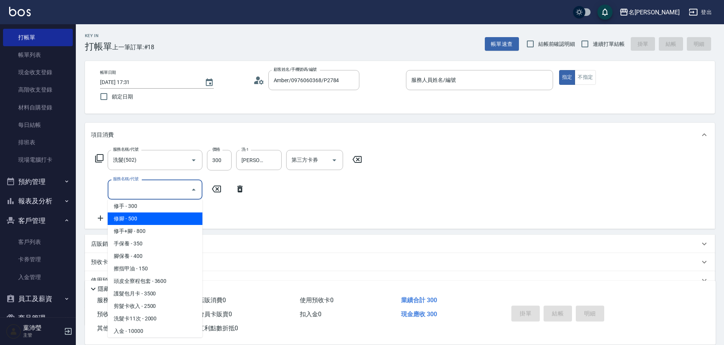
scroll to position [41, 0]
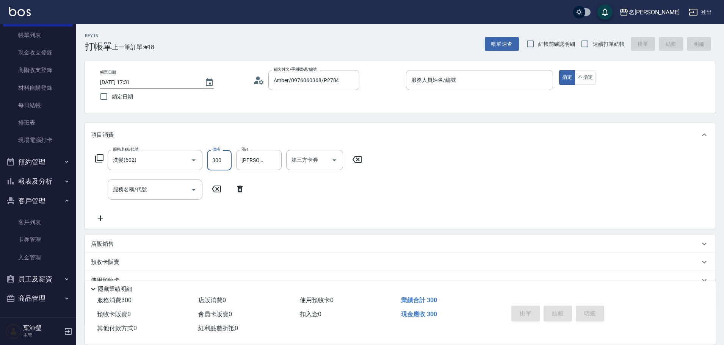
click at [215, 155] on input "300" at bounding box center [219, 160] width 25 height 20
click at [220, 164] on input "300" at bounding box center [219, 160] width 25 height 20
click at [218, 155] on input "300" at bounding box center [219, 160] width 25 height 20
click at [221, 160] on input "300" at bounding box center [219, 160] width 25 height 20
click at [221, 161] on input "300" at bounding box center [219, 160] width 25 height 20
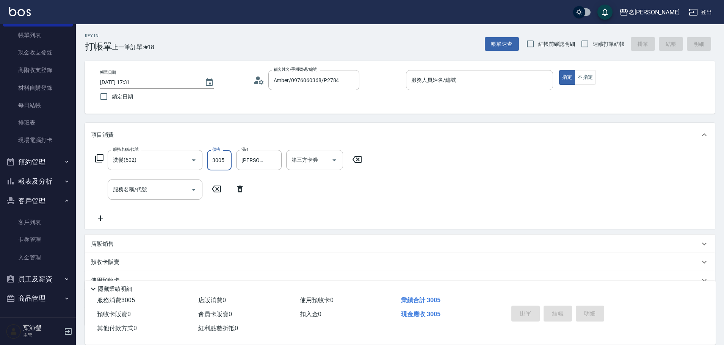
drag, startPoint x: 221, startPoint y: 161, endPoint x: 209, endPoint y: 161, distance: 11.4
click at [209, 161] on input "3005" at bounding box center [219, 160] width 25 height 20
click at [223, 162] on input "5" at bounding box center [219, 160] width 25 height 20
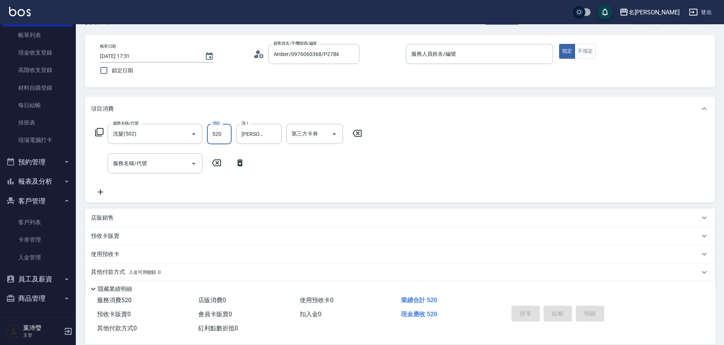
scroll to position [53, 0]
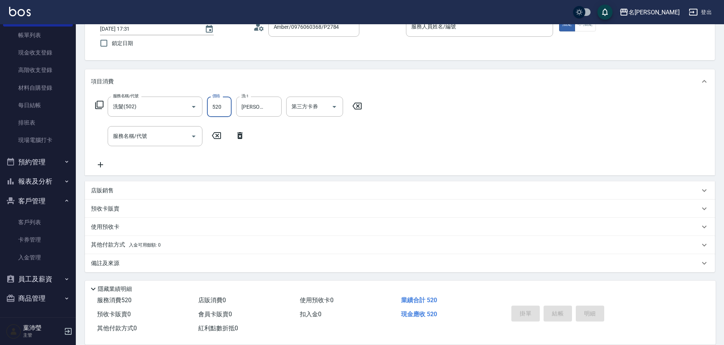
type input "520"
click at [155, 238] on div "其他付款方式 入金可用餘額: 0" at bounding box center [400, 245] width 630 height 18
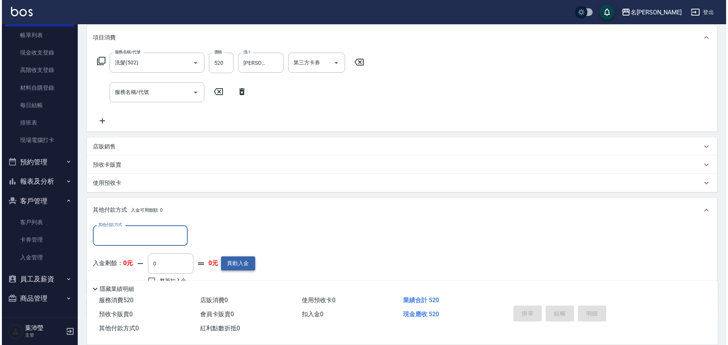
scroll to position [137, 0]
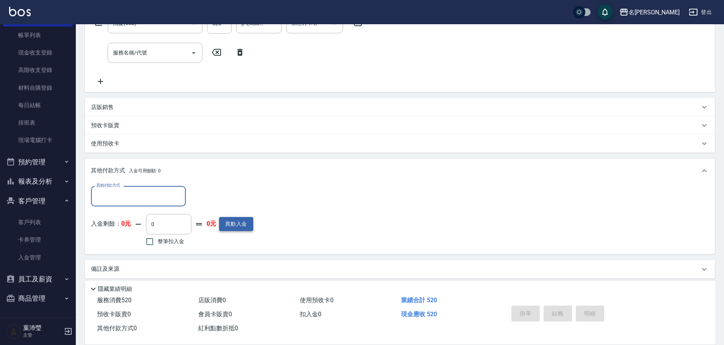
click at [223, 217] on button "異動入金" at bounding box center [236, 224] width 34 height 14
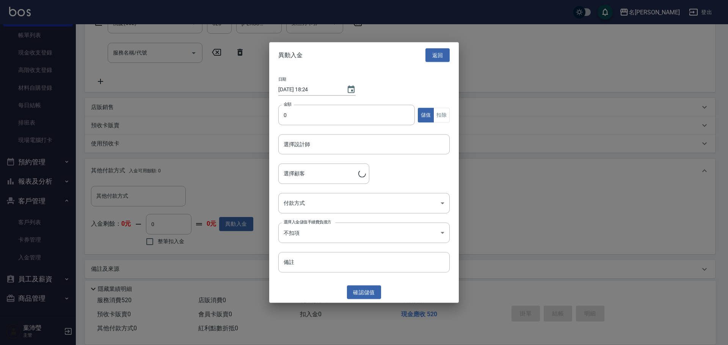
type input "Amber/0976060368/P2784"
click at [284, 116] on input "0" at bounding box center [346, 115] width 136 height 20
type input "3000"
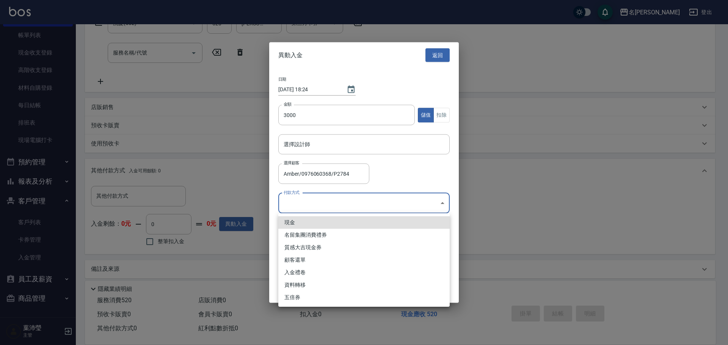
click at [310, 207] on body "名留龍江 登出 櫃檯作業 打帳單 帳單列表 現金收支登錄 高階收支登錄 材料自購登錄 每日結帳 排班表 現場電腦打卡 預約管理 預約管理 單日預約紀錄 單週預…" at bounding box center [364, 107] width 728 height 488
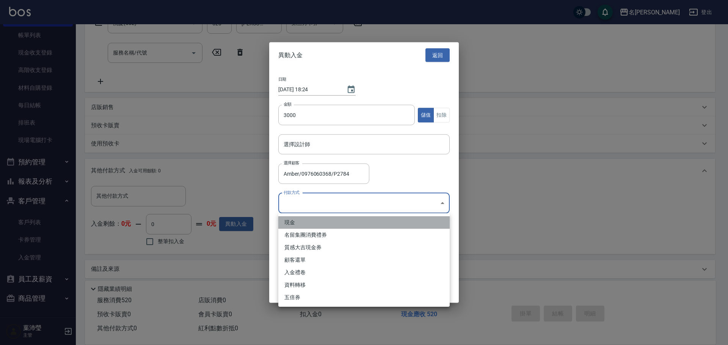
click at [298, 219] on li "現金" at bounding box center [363, 222] width 171 height 13
type input "現金"
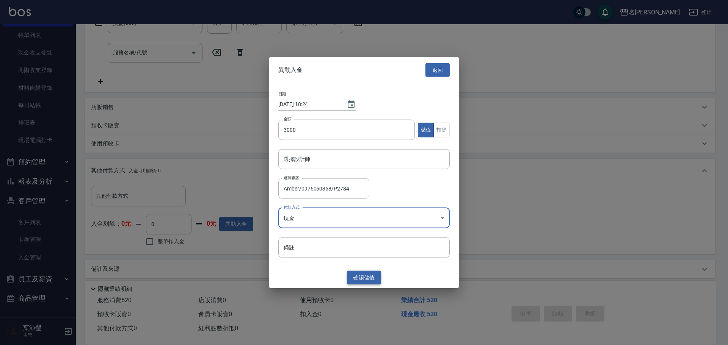
click at [368, 279] on button "確認 儲值" at bounding box center [364, 278] width 34 height 14
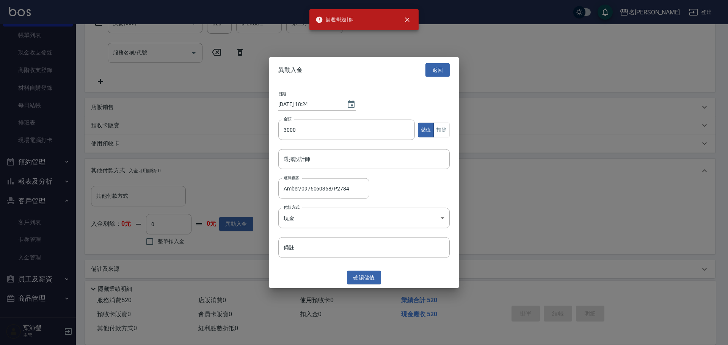
click at [382, 145] on div "金額 3000 金額 儲值 扣除" at bounding box center [363, 135] width 171 height 30
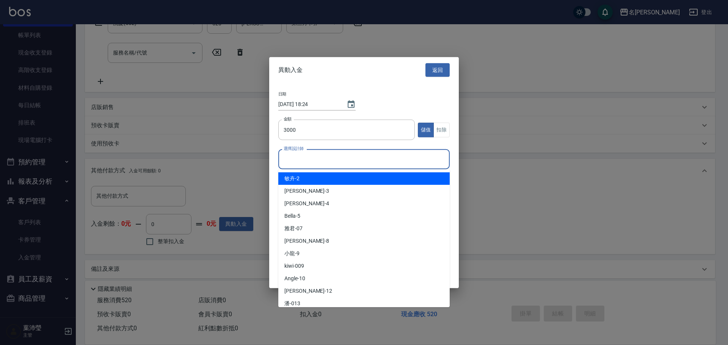
click at [370, 153] on input "選擇設計師" at bounding box center [364, 159] width 165 height 13
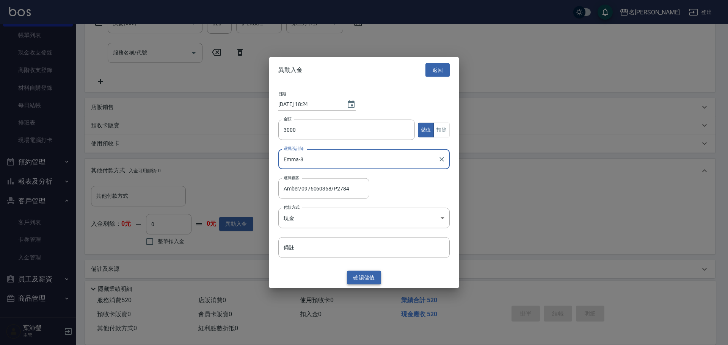
type input "Emma-8"
drag, startPoint x: 367, startPoint y: 277, endPoint x: 406, endPoint y: 262, distance: 41.7
click at [367, 277] on button "確認 儲值" at bounding box center [364, 278] width 34 height 14
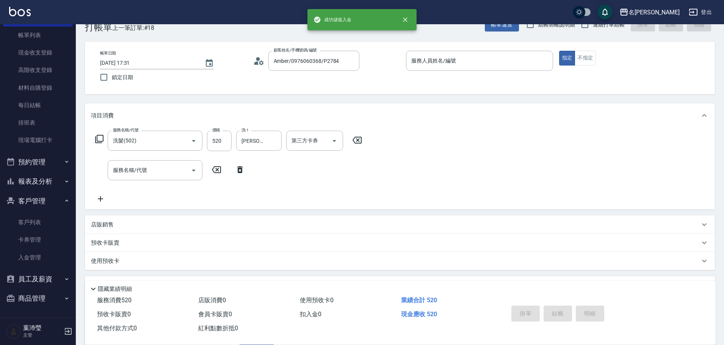
scroll to position [0, 0]
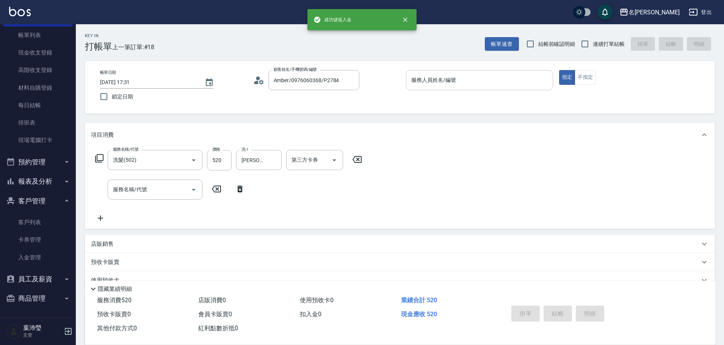
click at [503, 83] on input "服務人員姓名/編號" at bounding box center [479, 80] width 140 height 13
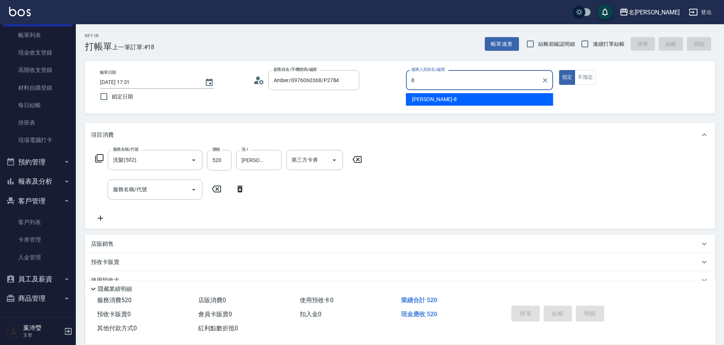
type input "Emma-8"
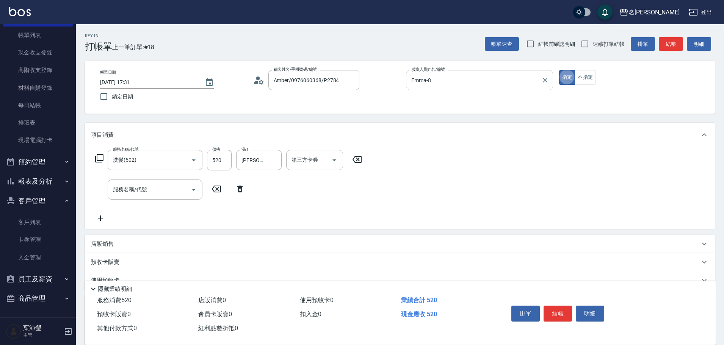
type button "true"
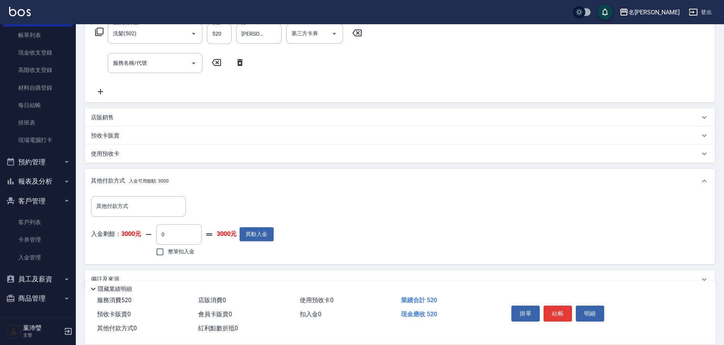
scroll to position [143, 0]
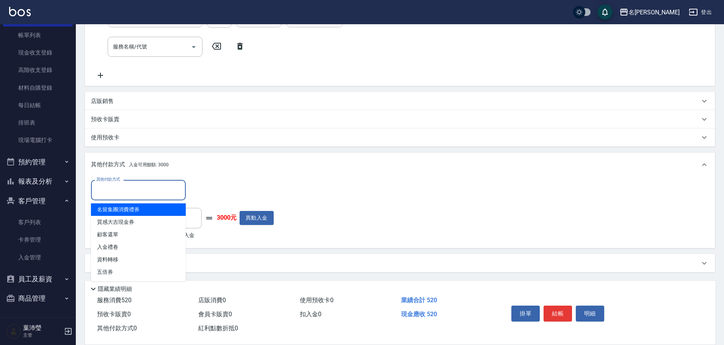
click at [146, 184] on input "其他付款方式" at bounding box center [138, 189] width 88 height 13
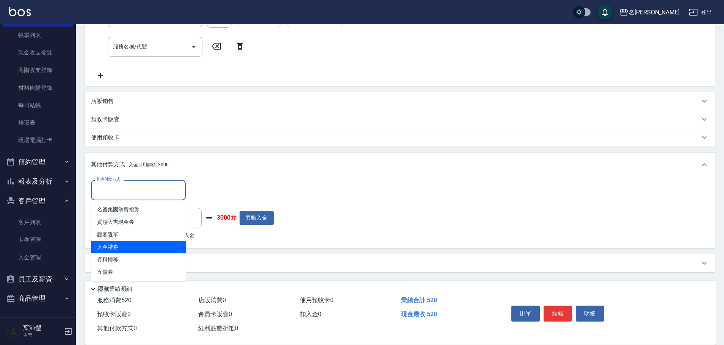
click at [144, 246] on span "入金禮卷" at bounding box center [138, 247] width 95 height 13
type input "入金禮卷"
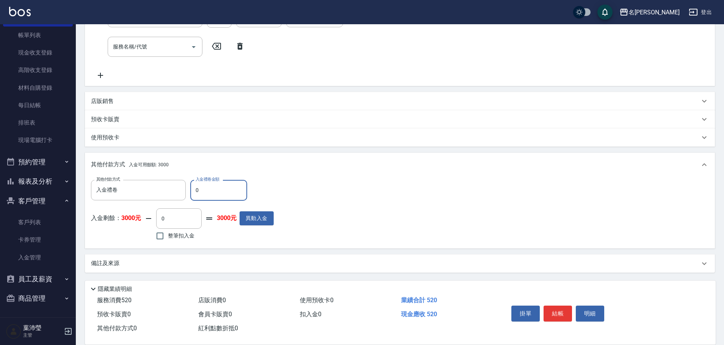
click at [194, 190] on input "0" at bounding box center [218, 190] width 57 height 20
type input "200"
drag, startPoint x: 179, startPoint y: 240, endPoint x: 185, endPoint y: 236, distance: 7.8
click at [179, 239] on span "整筆扣入金" at bounding box center [181, 236] width 27 height 8
click at [168, 239] on input "整筆扣入金" at bounding box center [160, 236] width 16 height 16
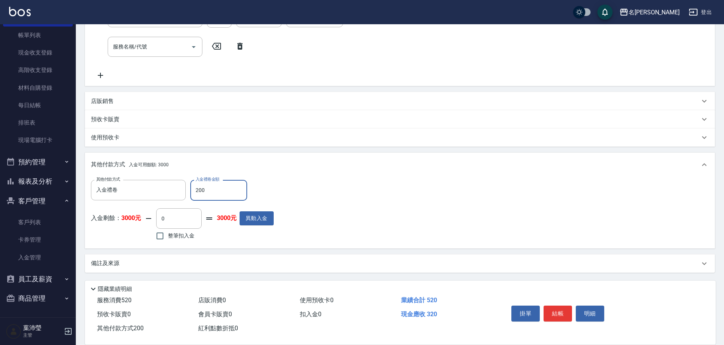
checkbox input "true"
type input "320"
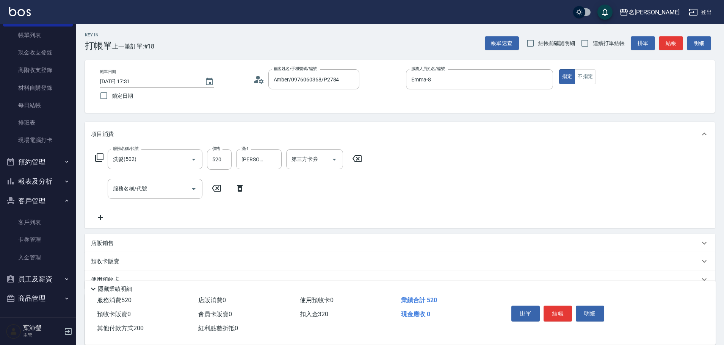
scroll to position [0, 0]
click at [596, 307] on button "明細" at bounding box center [590, 314] width 28 height 16
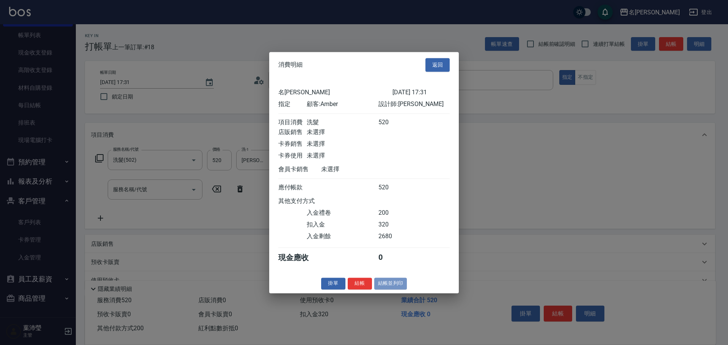
click at [384, 290] on button "結帳並列印" at bounding box center [390, 284] width 33 height 12
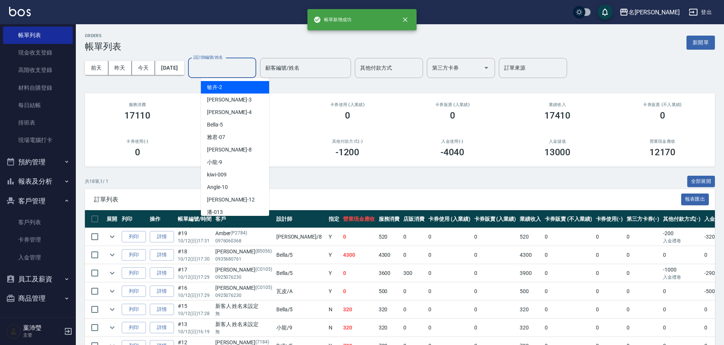
click at [224, 64] on input "設計師編號/姓名" at bounding box center [221, 67] width 61 height 13
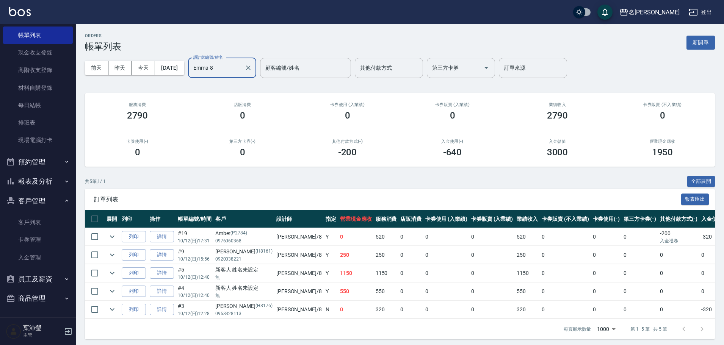
scroll to position [9, 0]
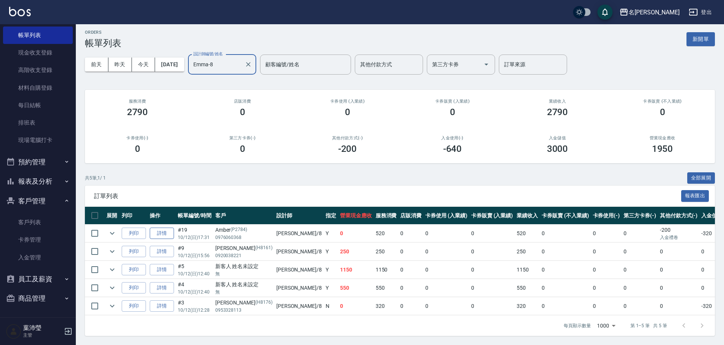
type input "Emma-8"
click at [169, 228] on link "詳情" at bounding box center [162, 234] width 24 height 12
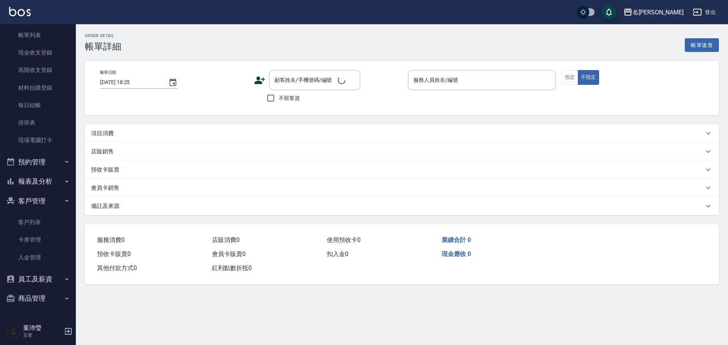
type input "2025/10/12 17:31"
type input "Emma-8"
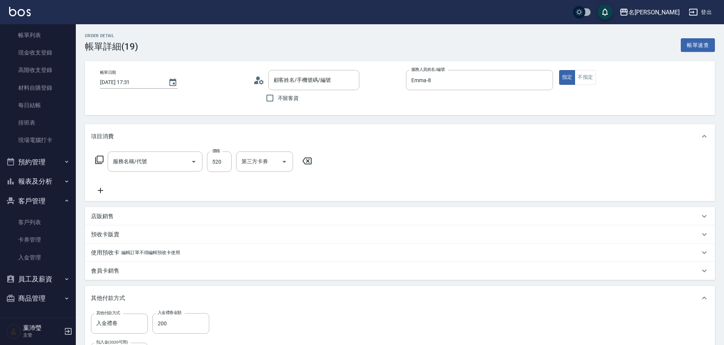
type input "Amber/0976060368/P2784"
type input "洗髮(502)"
click at [98, 191] on icon at bounding box center [100, 190] width 19 height 9
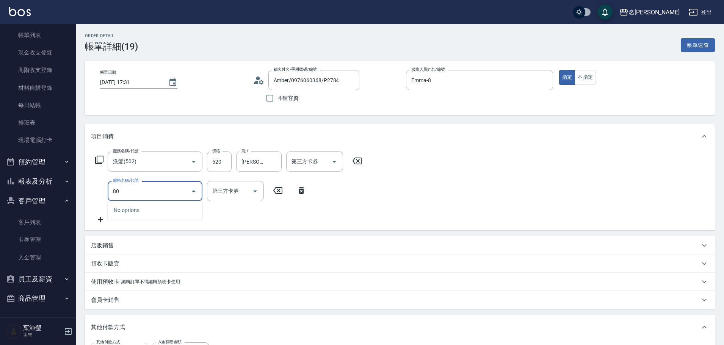
type input "800"
type input "潤絲(802)"
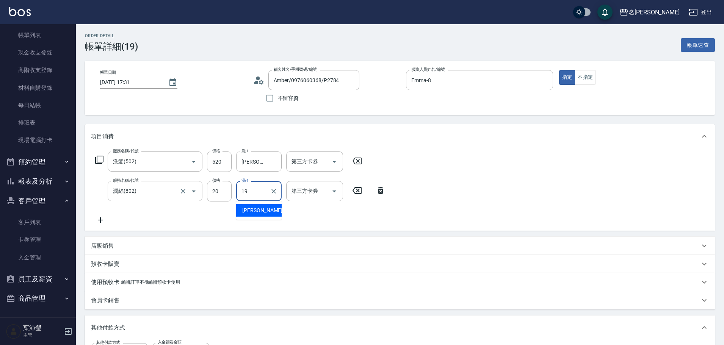
type input "宥蓁-19"
click at [210, 161] on input "520" at bounding box center [219, 162] width 25 height 20
type input "0"
type input "300"
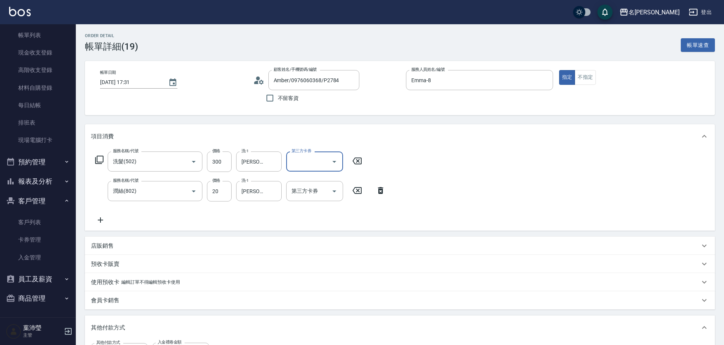
click at [100, 221] on icon at bounding box center [100, 220] width 5 height 5
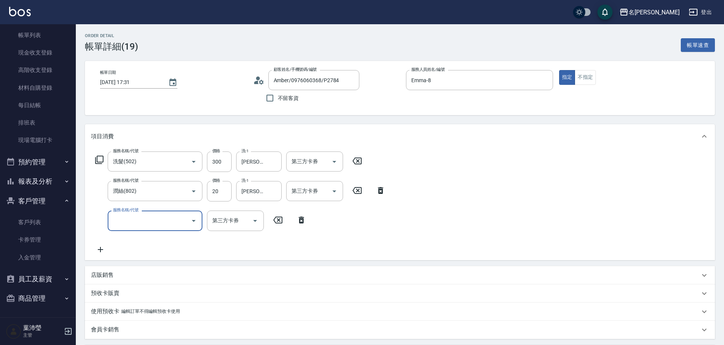
click at [135, 220] on input "服務名稱/代號" at bounding box center [149, 220] width 77 height 13
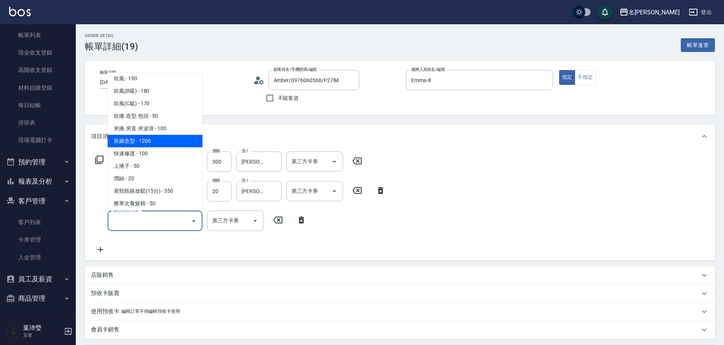
scroll to position [758, 0]
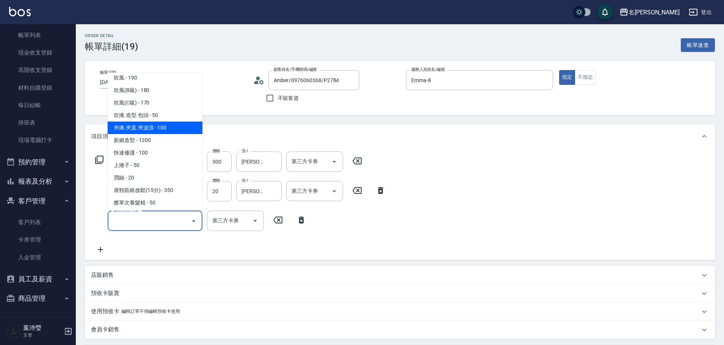
click at [157, 128] on span "夾捲.夾直.夾波浪 - 100" at bounding box center [155, 128] width 95 height 13
type input "夾捲.夾直.夾波浪(705)"
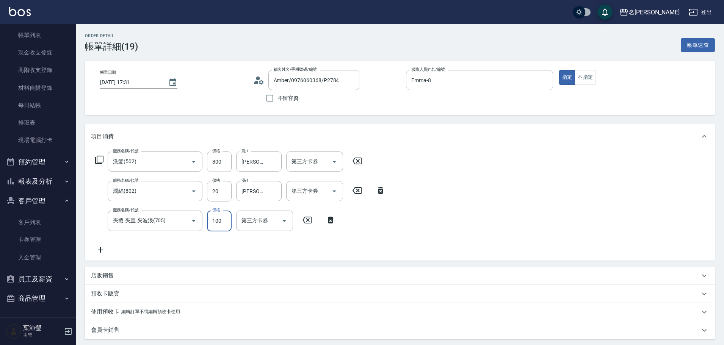
click at [213, 221] on input "100" at bounding box center [219, 221] width 25 height 20
type input "200"
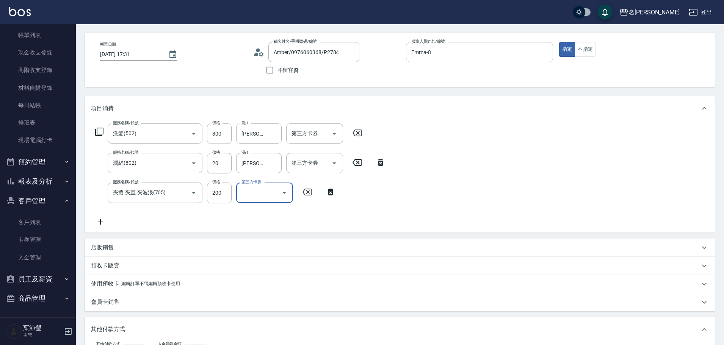
scroll to position [152, 0]
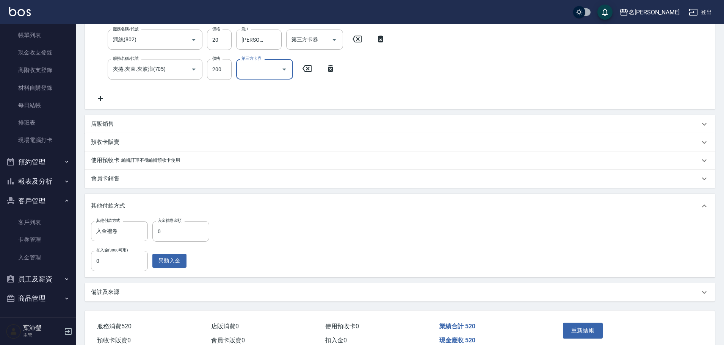
click at [97, 101] on icon at bounding box center [100, 98] width 19 height 9
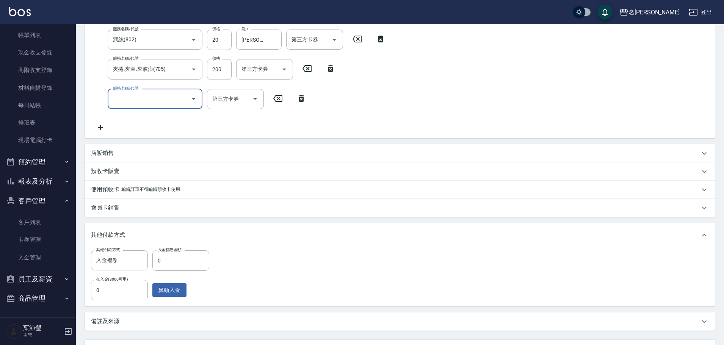
click at [168, 92] on input "服務名稱/代號" at bounding box center [149, 98] width 77 height 13
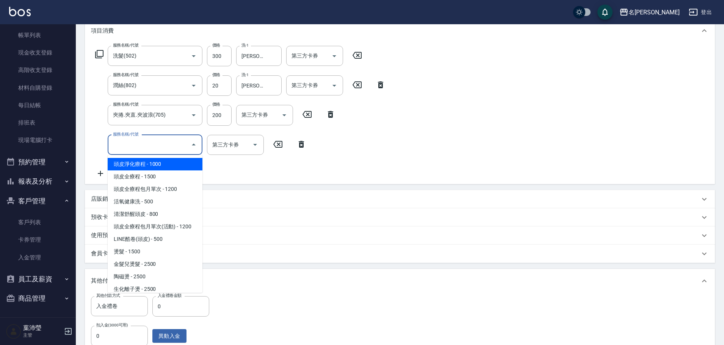
scroll to position [0, 0]
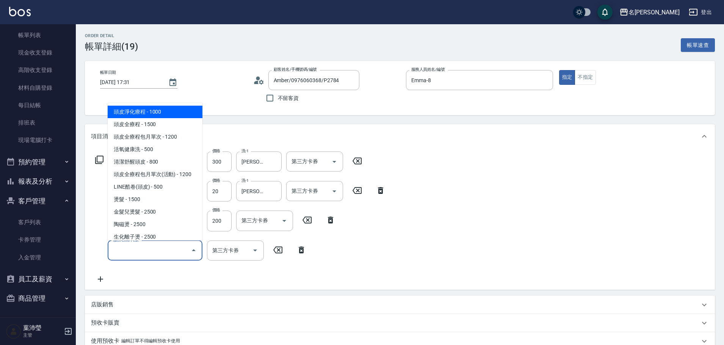
click at [99, 157] on icon at bounding box center [99, 159] width 9 height 9
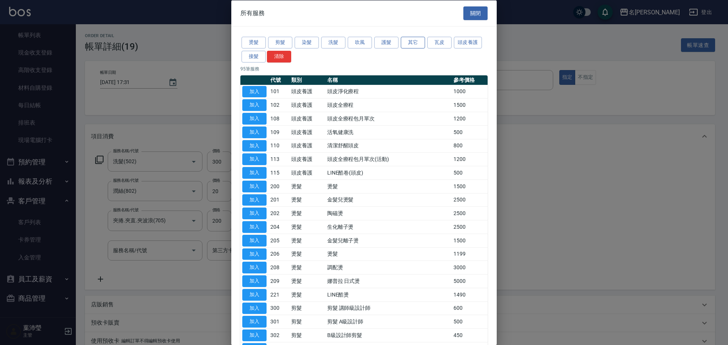
click at [417, 45] on button "其它" at bounding box center [413, 43] width 24 height 12
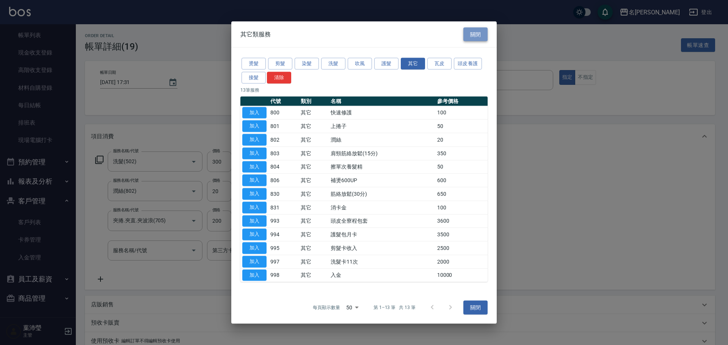
click at [478, 34] on button "關閉" at bounding box center [475, 34] width 24 height 14
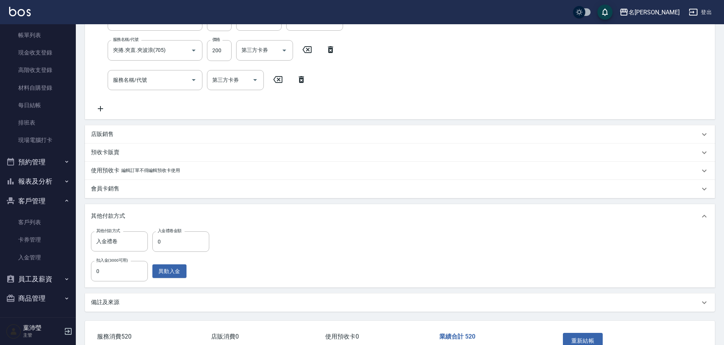
scroll to position [190, 0]
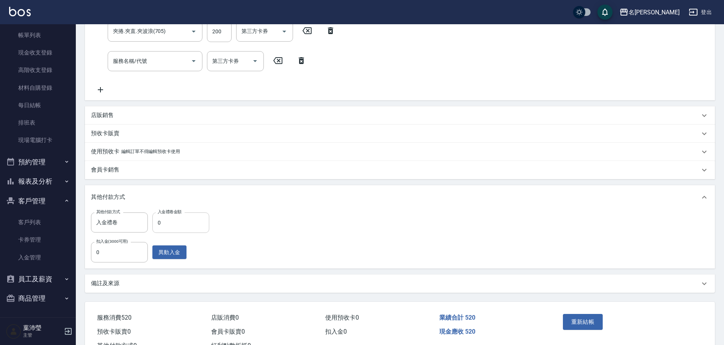
click at [155, 223] on input "0" at bounding box center [180, 223] width 57 height 20
type input "200"
click at [101, 255] on input "0" at bounding box center [119, 252] width 57 height 20
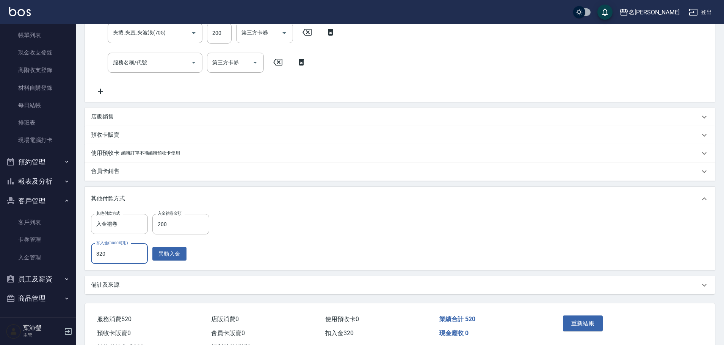
scroll to position [219, 0]
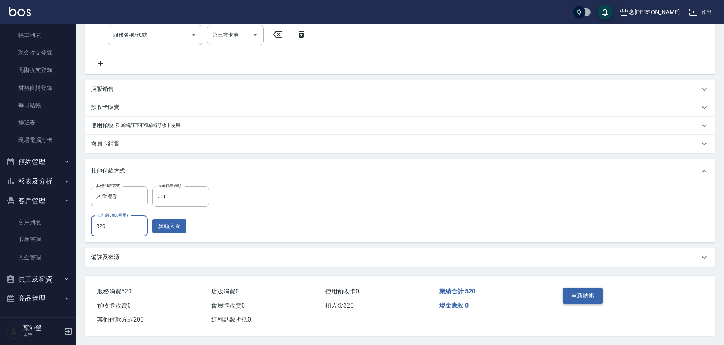
type input "320"
click at [588, 293] on button "重新結帳" at bounding box center [583, 296] width 40 height 16
click at [582, 298] on button "重新結帳" at bounding box center [583, 296] width 40 height 16
click at [599, 292] on button "重新結帳" at bounding box center [583, 296] width 40 height 16
click at [568, 291] on button "重新結帳" at bounding box center [583, 296] width 40 height 16
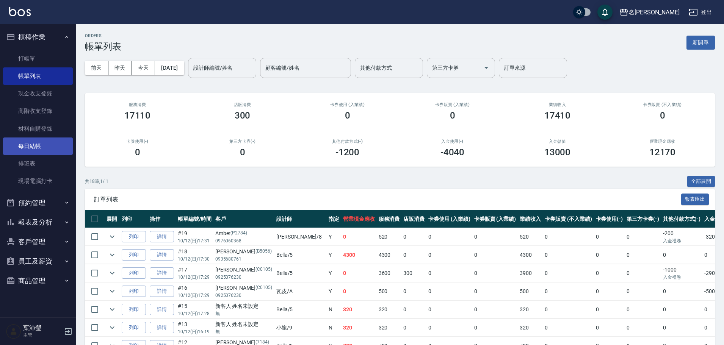
click at [39, 147] on link "每日結帳" at bounding box center [38, 146] width 70 height 17
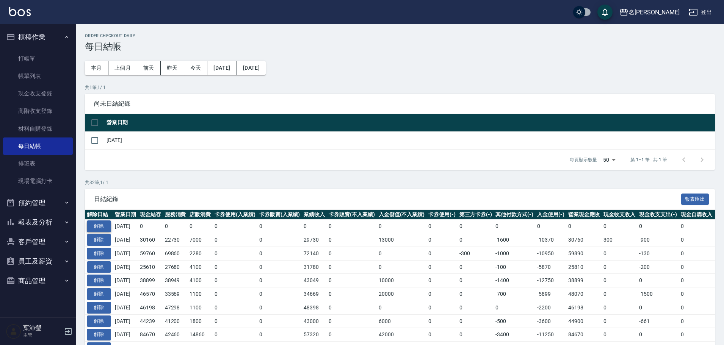
click at [106, 226] on button "解除" at bounding box center [99, 227] width 24 height 12
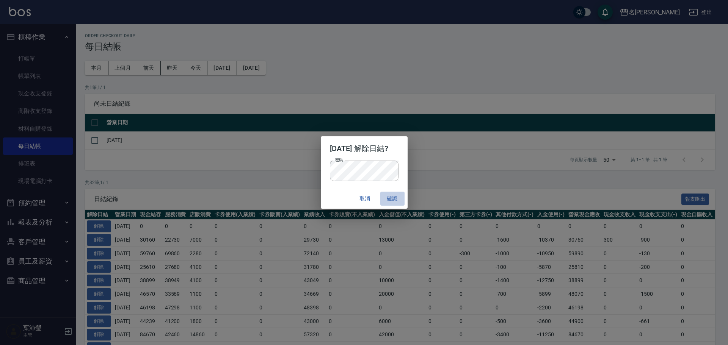
click at [393, 199] on button "確認" at bounding box center [392, 199] width 24 height 14
